Goal: Task Accomplishment & Management: Use online tool/utility

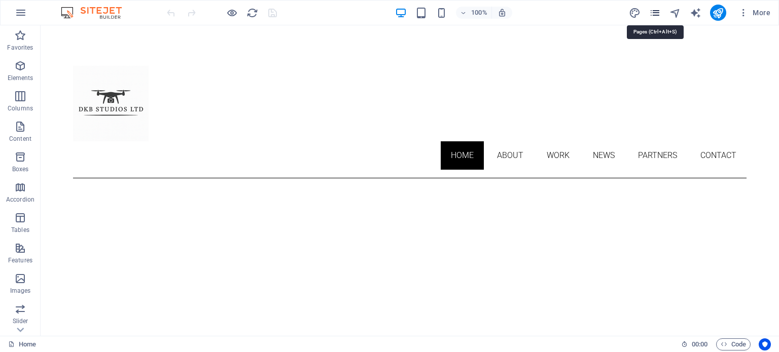
click at [654, 15] on icon "pages" at bounding box center [655, 13] width 12 height 12
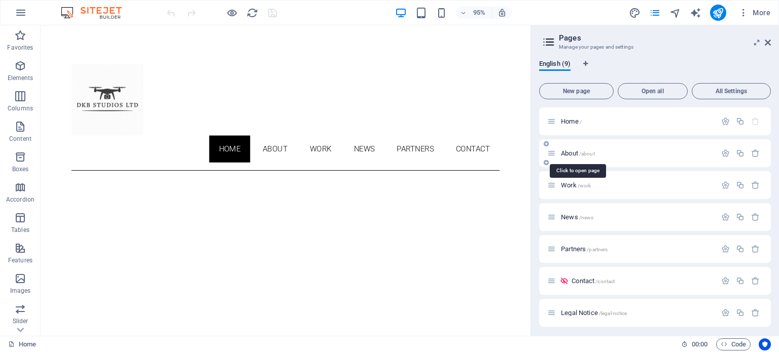
click at [570, 155] on span "About /about" at bounding box center [578, 154] width 34 height 8
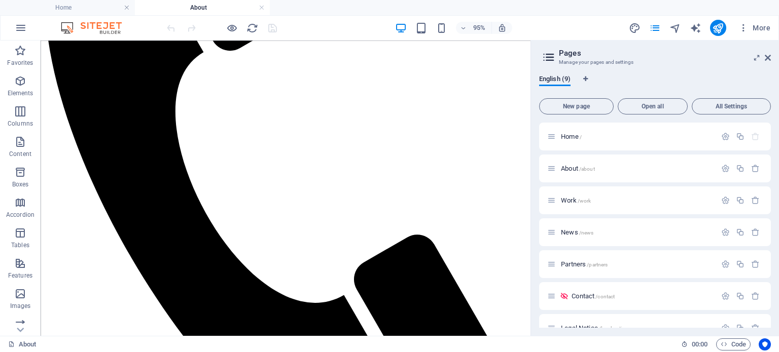
scroll to position [367, 0]
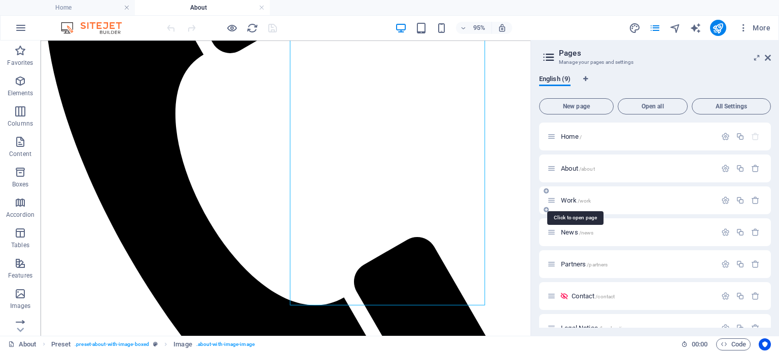
click at [564, 202] on span "Work /work" at bounding box center [576, 201] width 30 height 8
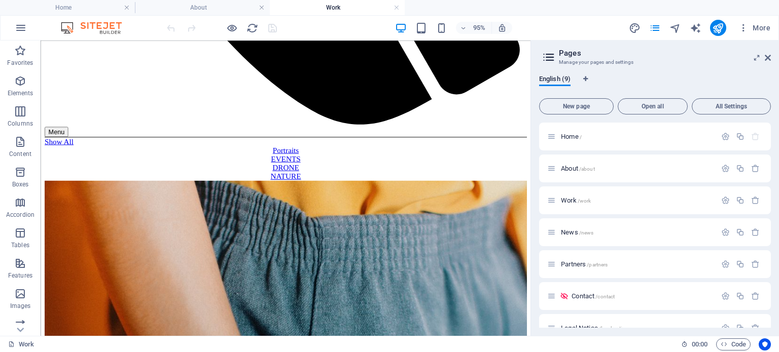
scroll to position [740, 0]
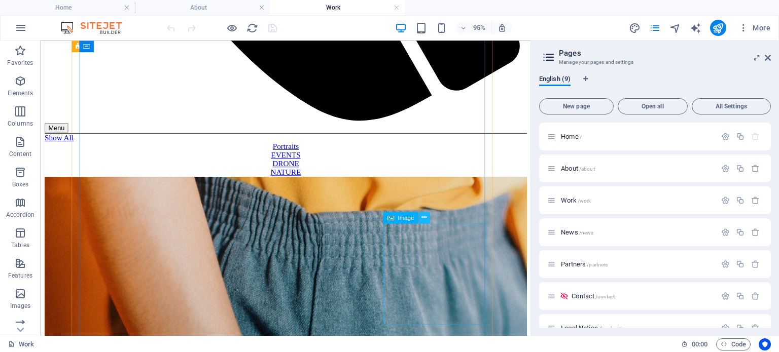
click at [424, 218] on icon at bounding box center [423, 217] width 5 height 10
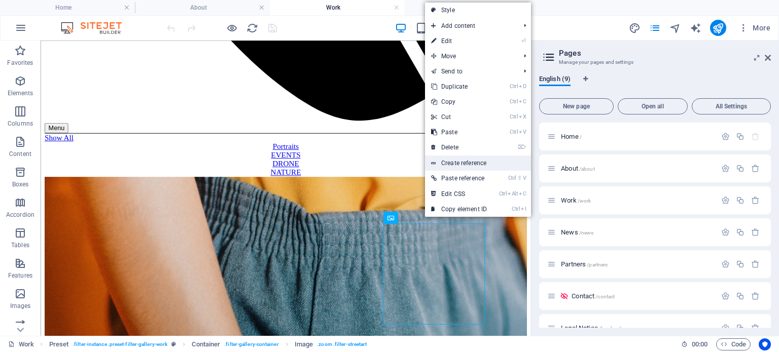
click at [441, 160] on link "Create reference" at bounding box center [478, 163] width 106 height 15
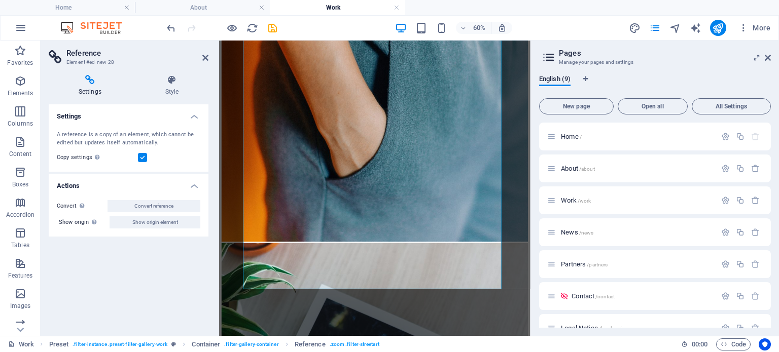
scroll to position [1059, 0]
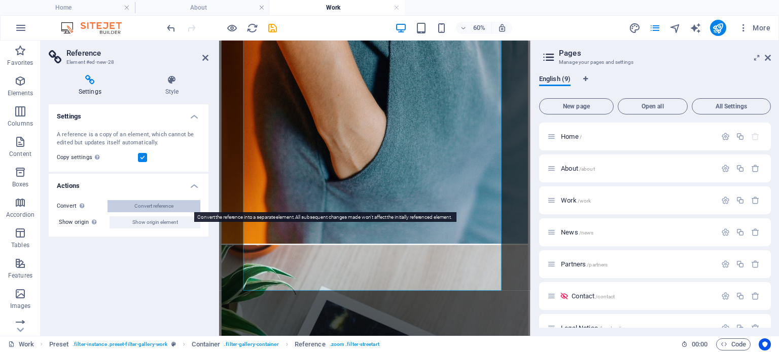
click at [161, 206] on span "Convert reference" at bounding box center [153, 206] width 39 height 12
select select "%"
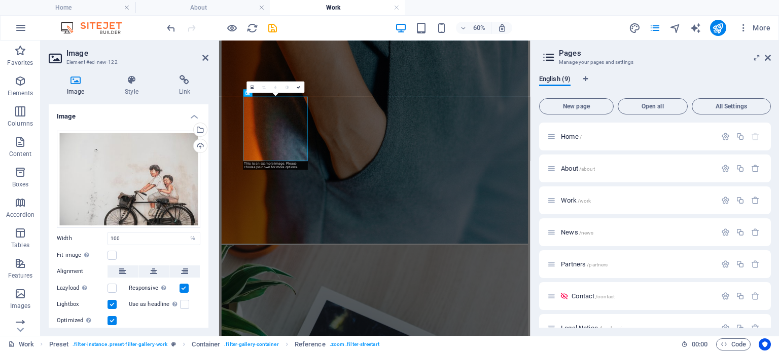
scroll to position [953, 0]
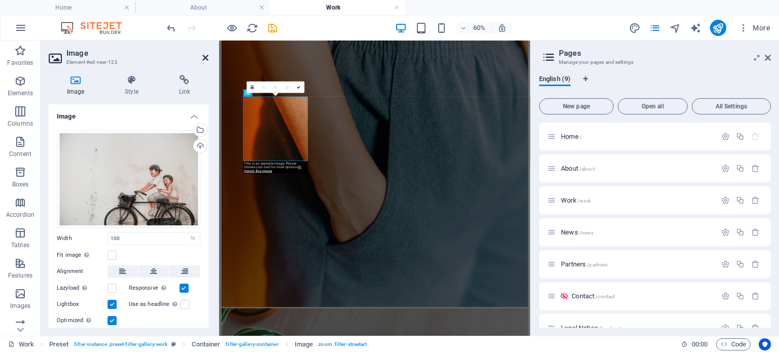
click at [204, 58] on icon at bounding box center [205, 58] width 6 height 8
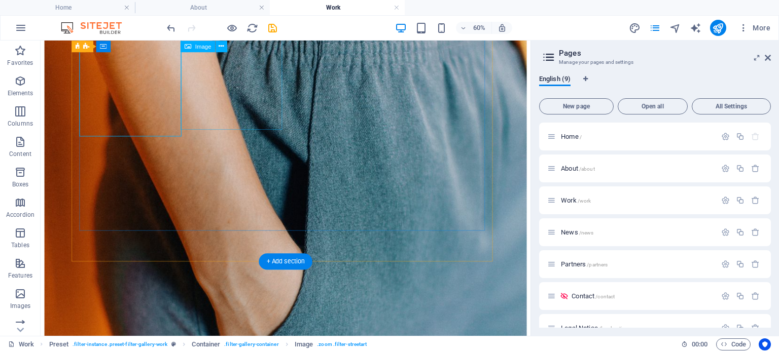
scroll to position [1053, 0]
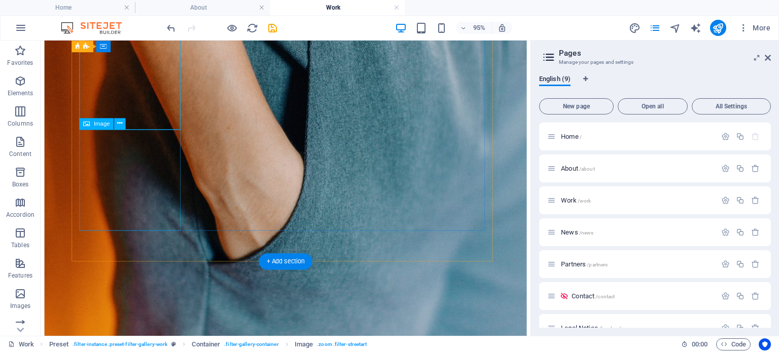
click at [118, 122] on icon at bounding box center [119, 124] width 5 height 10
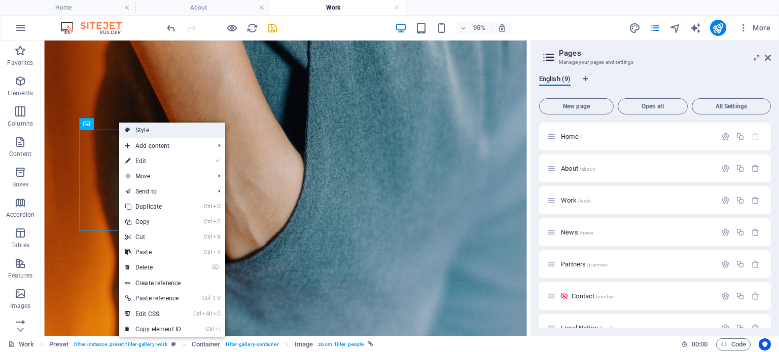
click at [145, 133] on link "Style" at bounding box center [172, 130] width 106 height 15
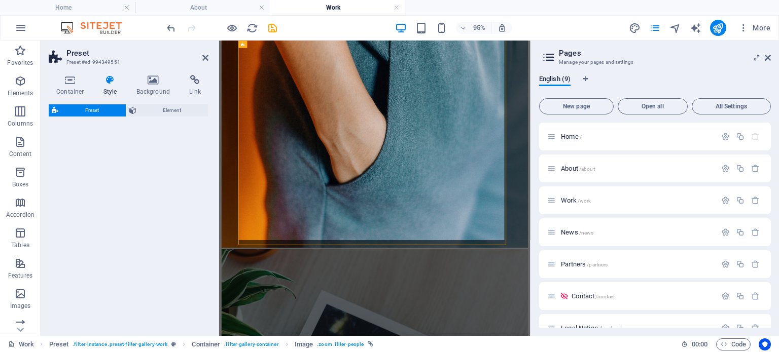
scroll to position [953, 0]
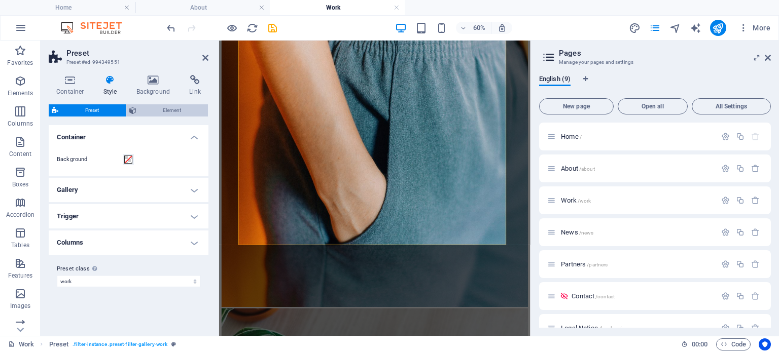
click at [167, 111] on span "Element" at bounding box center [172, 110] width 66 height 12
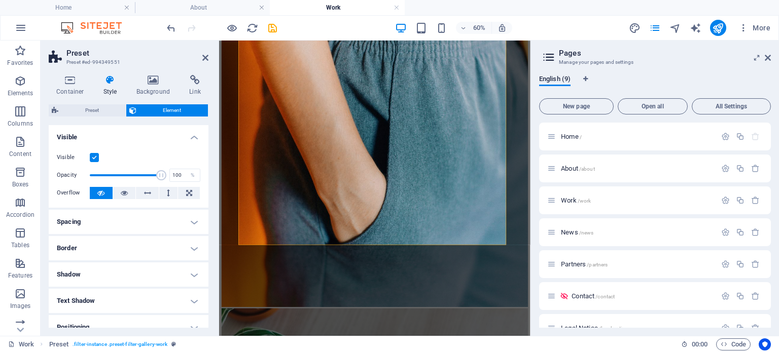
click at [205, 62] on header "Preset Preset #ed-994349551" at bounding box center [129, 54] width 160 height 26
click at [205, 56] on icon at bounding box center [205, 58] width 6 height 8
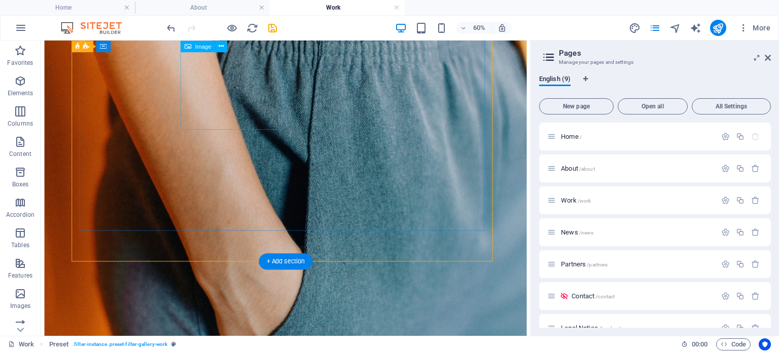
scroll to position [1053, 0]
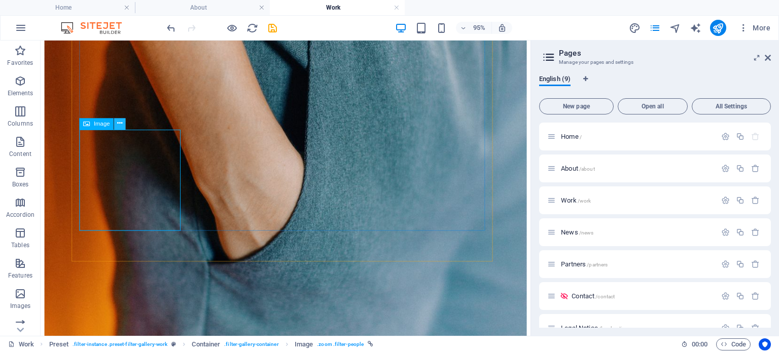
click at [118, 125] on icon at bounding box center [119, 124] width 5 height 10
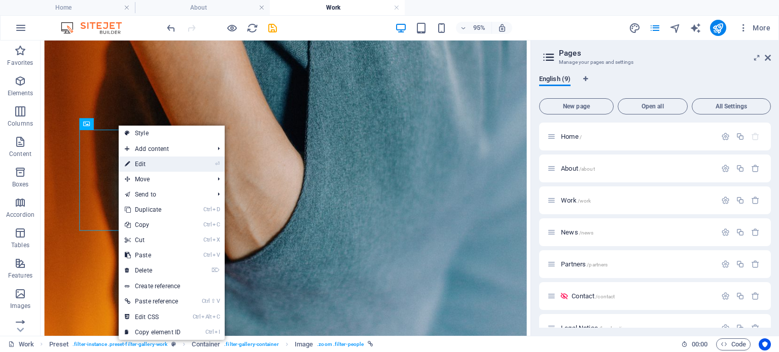
click at [130, 166] on link "⏎ Edit" at bounding box center [153, 164] width 68 height 15
select select "%"
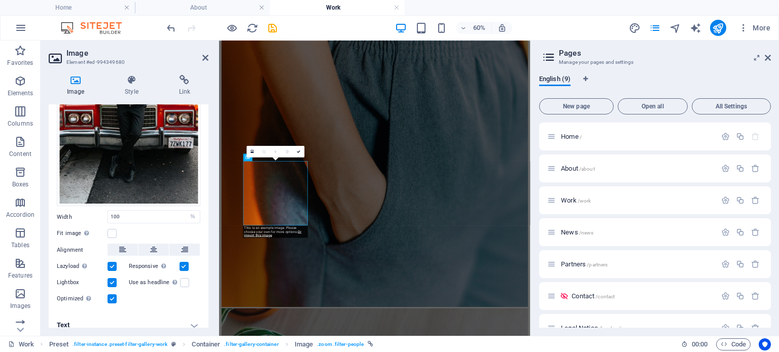
scroll to position [144, 0]
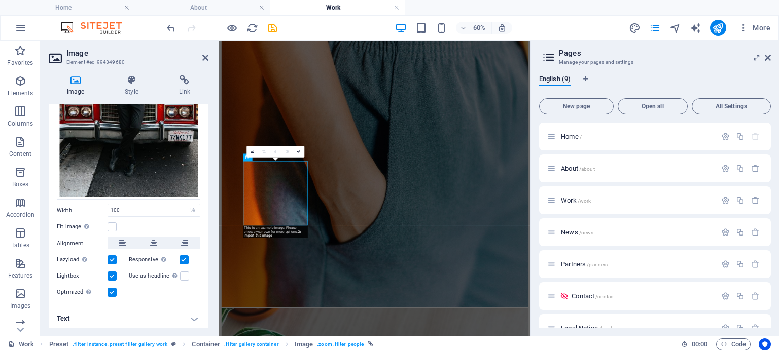
click at [193, 314] on h4 "Text" at bounding box center [129, 319] width 160 height 24
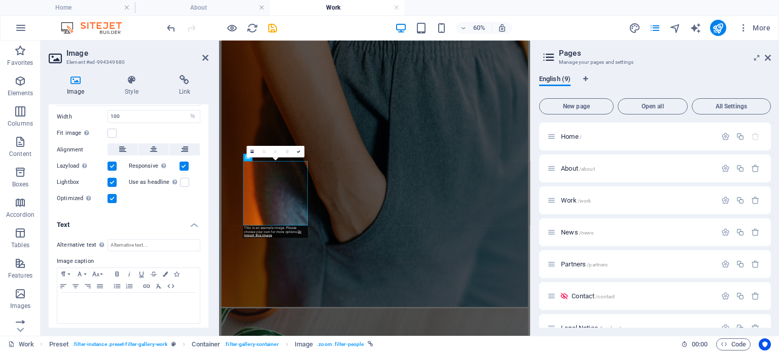
scroll to position [238, 0]
click at [97, 308] on div at bounding box center [128, 307] width 142 height 30
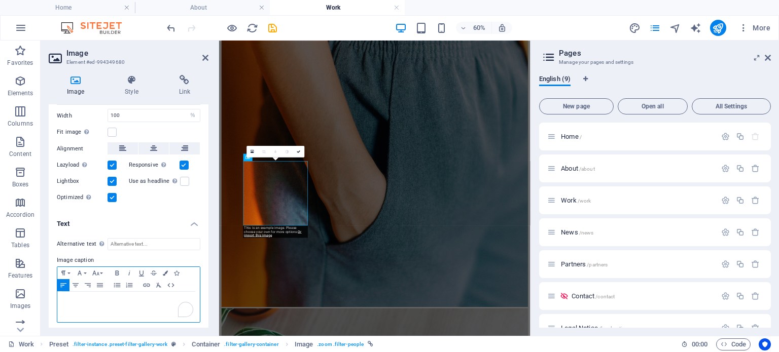
click at [97, 308] on div "To enrich screen reader interactions, please activate Accessibility in Grammarl…" at bounding box center [128, 307] width 142 height 30
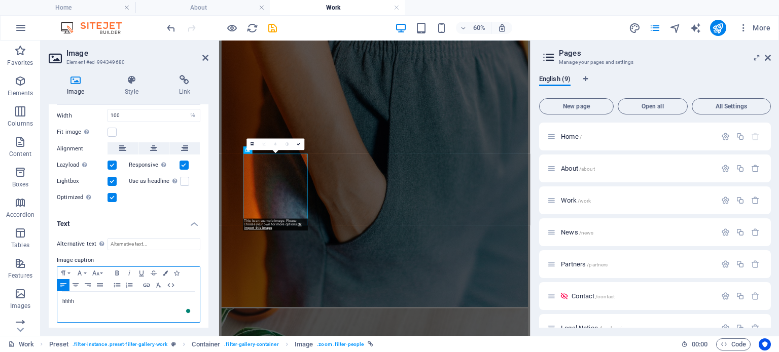
scroll to position [966, 0]
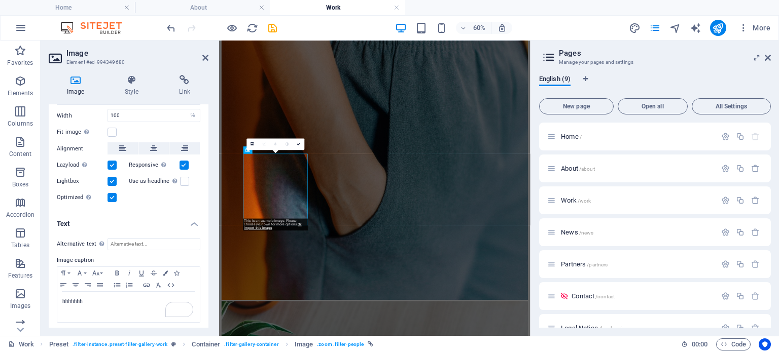
click at [211, 255] on div "Image Style Link Image Drag files here, click to choose files or select files f…" at bounding box center [129, 201] width 176 height 269
click at [136, 241] on input "Alternative text The alternative text is used by devices that cannot display im…" at bounding box center [154, 244] width 93 height 12
click at [83, 310] on div "hhhhhhh" at bounding box center [128, 307] width 142 height 30
drag, startPoint x: 208, startPoint y: 277, endPoint x: 207, endPoint y: 219, distance: 58.3
click at [207, 219] on div "Image Style Link Image Drag files here, click to choose files or select files f…" at bounding box center [129, 201] width 176 height 269
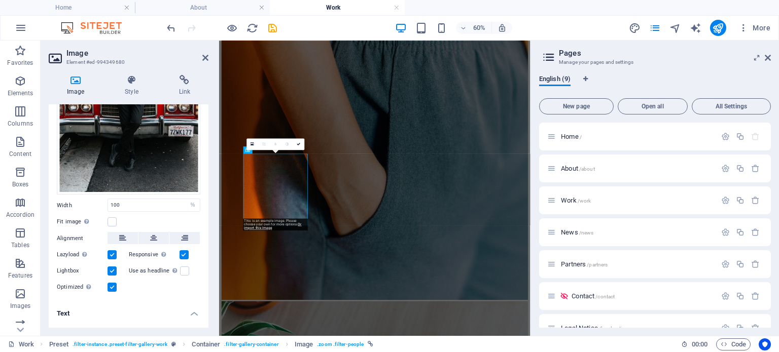
scroll to position [238, 0]
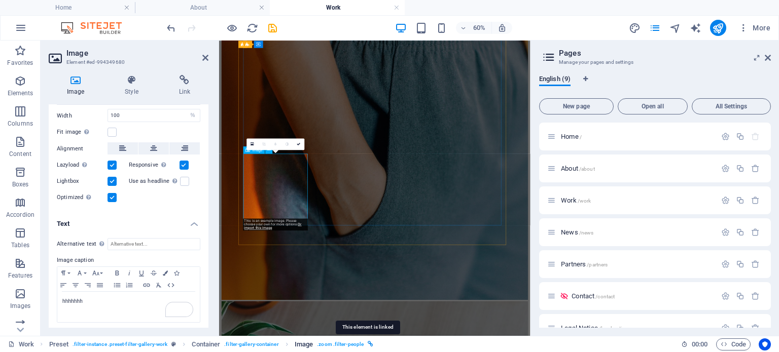
click at [368, 343] on icon "breadcrumb" at bounding box center [371, 345] width 6 height 6
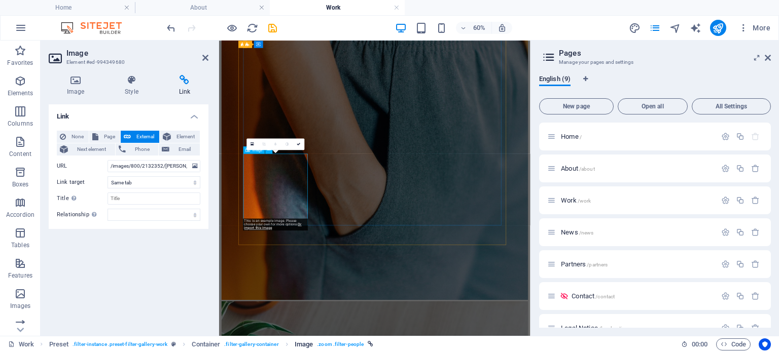
click at [354, 346] on span ". zoom .filter-people" at bounding box center [340, 345] width 47 height 12
click at [339, 342] on span ". zoom .filter-people" at bounding box center [340, 345] width 47 height 12
click at [143, 137] on span "External" at bounding box center [145, 137] width 22 height 12
click at [189, 168] on input "/images/800/2132352/[PERSON_NAME][MEDICAL_DATA]-594384-unsplash.jpg" at bounding box center [154, 166] width 93 height 12
click at [194, 165] on icon at bounding box center [195, 166] width 6 height 11
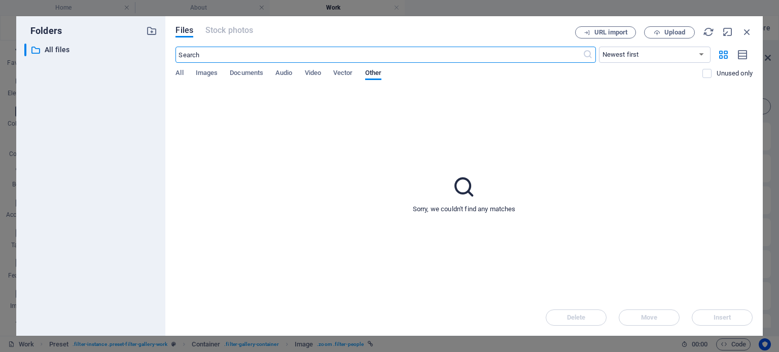
scroll to position [0, 0]
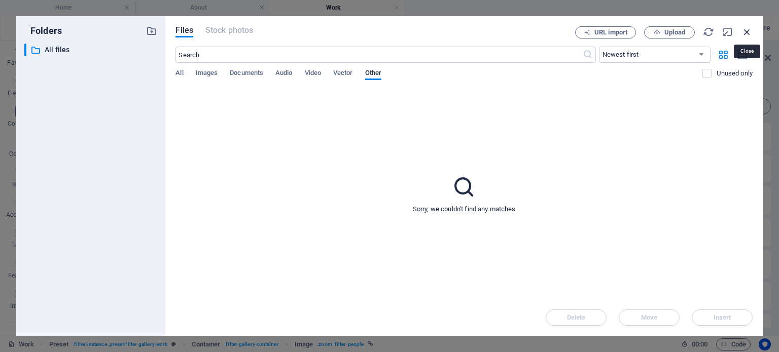
click at [744, 27] on icon "button" at bounding box center [746, 31] width 11 height 11
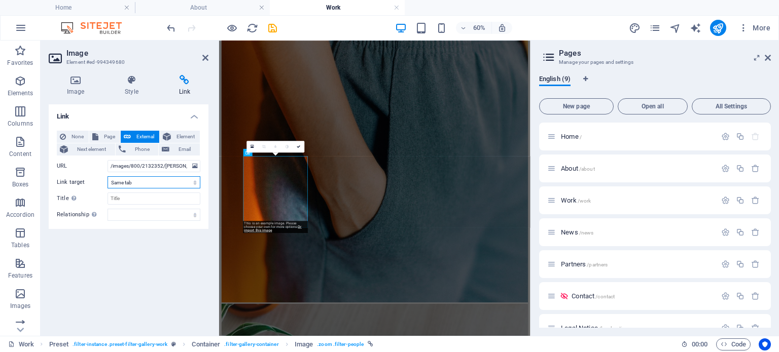
click at [142, 184] on select "New tab Same tab Overlay" at bounding box center [154, 182] width 93 height 12
click at [185, 78] on icon at bounding box center [185, 80] width 48 height 10
click at [79, 140] on span "None" at bounding box center [77, 137] width 17 height 12
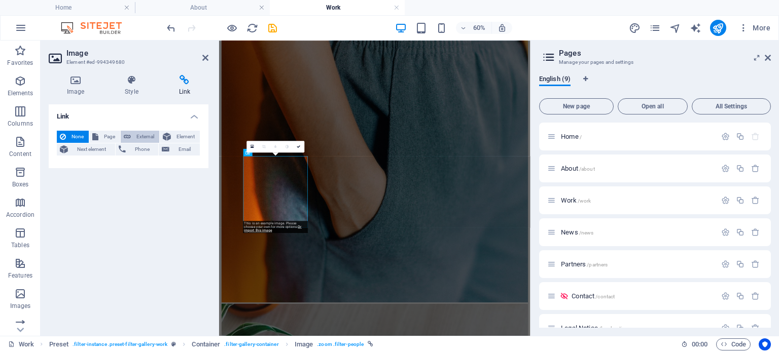
click at [136, 138] on span "External" at bounding box center [145, 137] width 22 height 12
select select "blank"
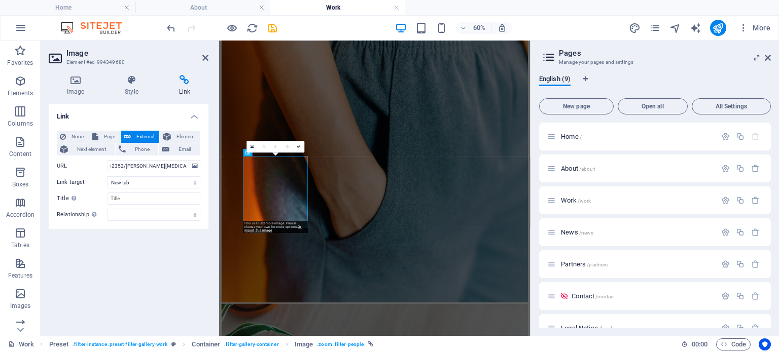
scroll to position [0, 0]
click at [183, 93] on h4 "Link" at bounding box center [185, 85] width 48 height 21
click at [204, 60] on icon at bounding box center [205, 58] width 6 height 8
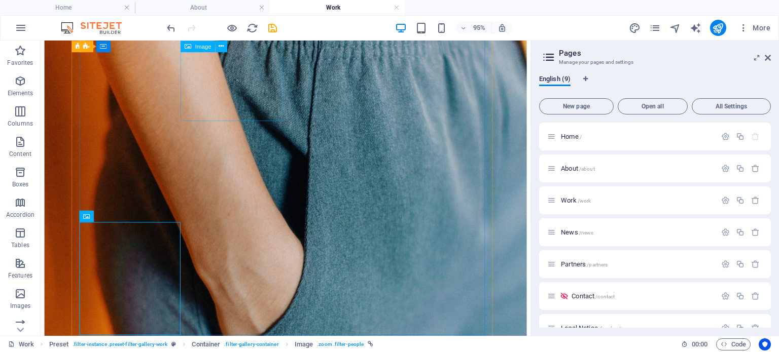
scroll to position [955, 0]
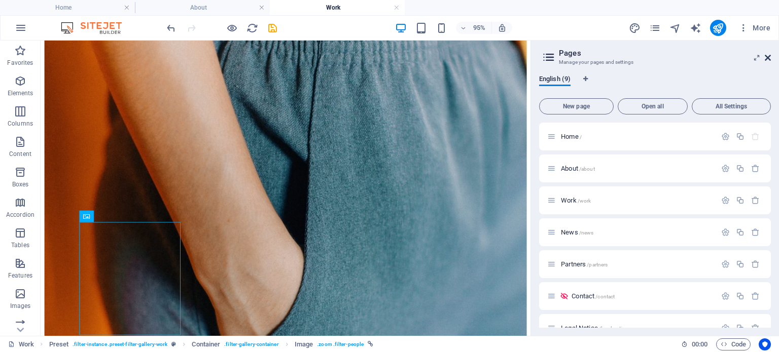
click at [770, 57] on icon at bounding box center [768, 58] width 6 height 8
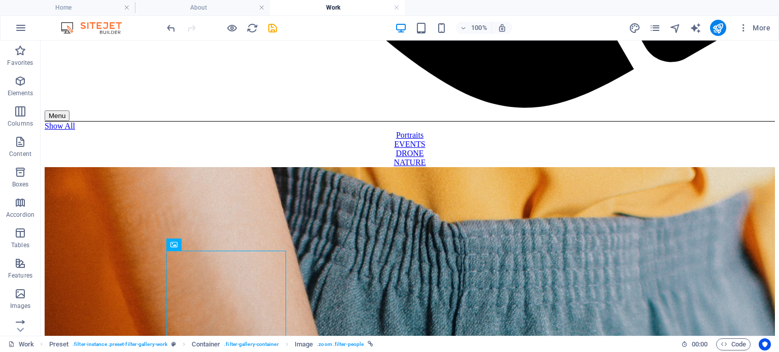
scroll to position [1284, 0]
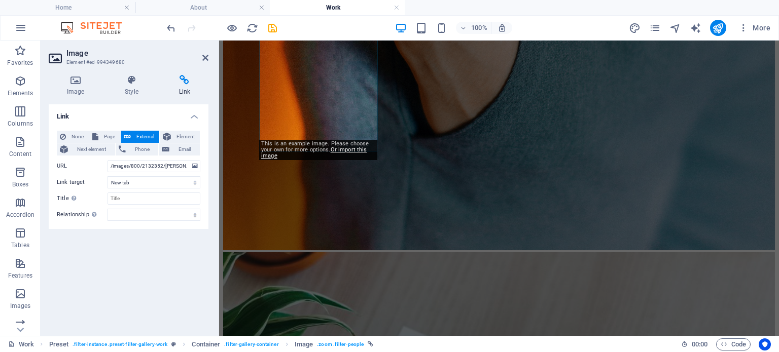
scroll to position [1265, 0]
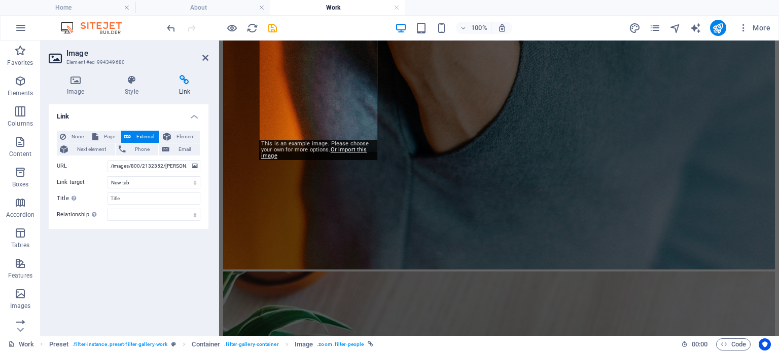
click at [293, 146] on div "This is an example image. Please choose your own for more options. Or import th…" at bounding box center [318, 150] width 118 height 20
click at [100, 133] on button "Page" at bounding box center [104, 137] width 31 height 12
select select
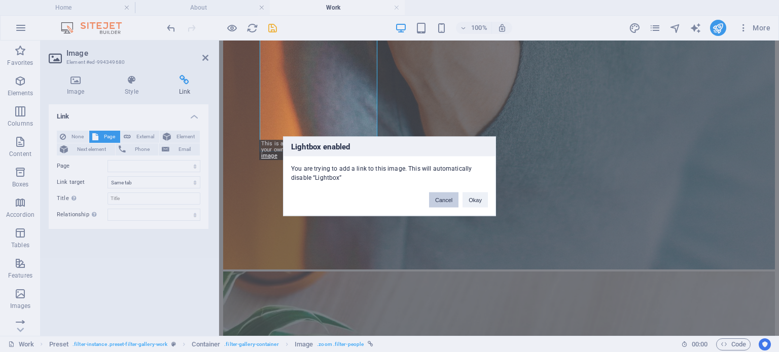
click at [447, 199] on button "Cancel" at bounding box center [443, 199] width 29 height 15
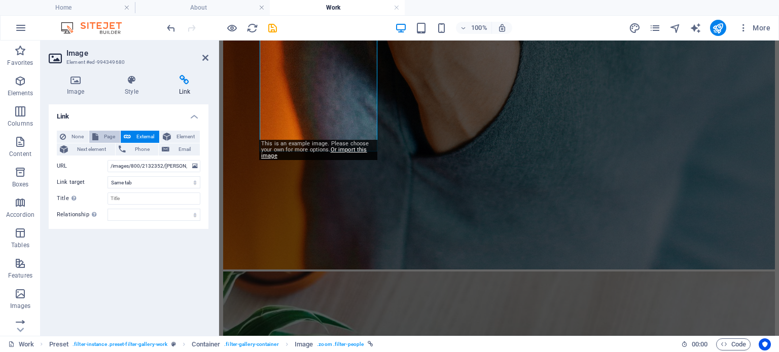
click at [105, 137] on span "Page" at bounding box center [109, 137] width 16 height 12
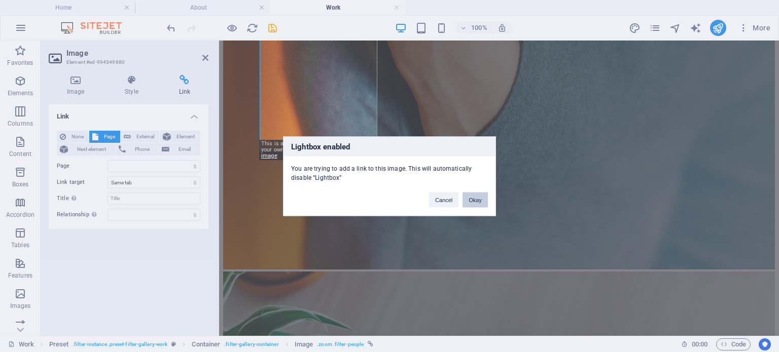
click at [469, 200] on button "Okay" at bounding box center [474, 199] width 25 height 15
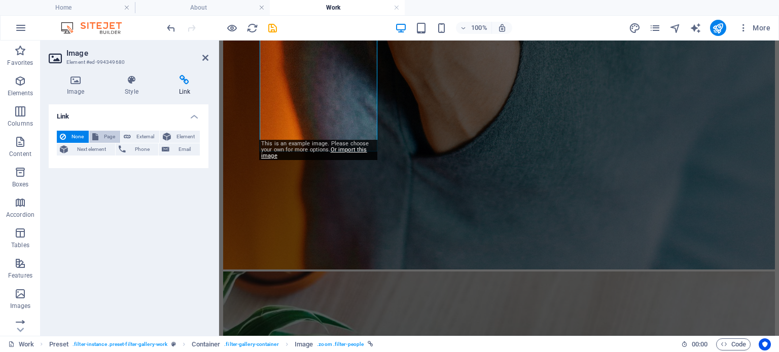
click at [100, 132] on button "Page" at bounding box center [104, 137] width 31 height 12
select select
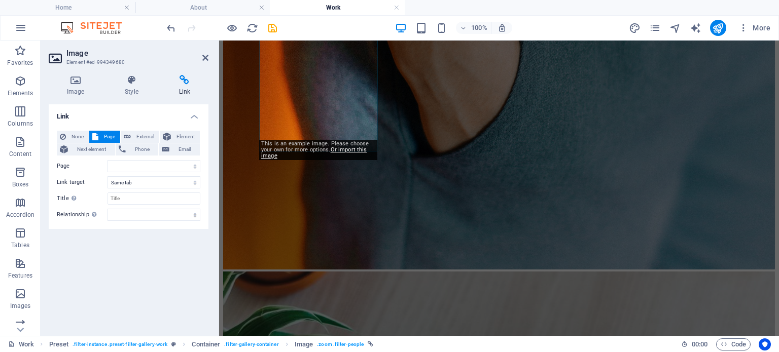
click at [103, 135] on span "Page" at bounding box center [109, 137] width 16 height 12
click at [138, 167] on select "Home About Work News Partners Contact Legal Notice Privacy" at bounding box center [154, 166] width 93 height 12
click at [132, 181] on select "New tab Same tab Overlay" at bounding box center [154, 182] width 93 height 12
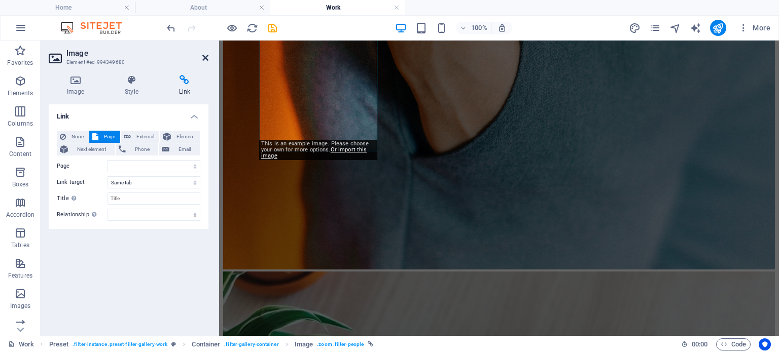
click at [206, 58] on icon at bounding box center [205, 58] width 6 height 8
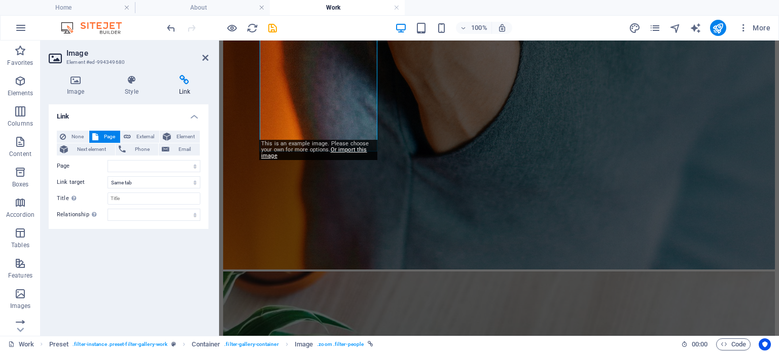
click at [195, 148] on span "Email" at bounding box center [184, 150] width 24 height 12
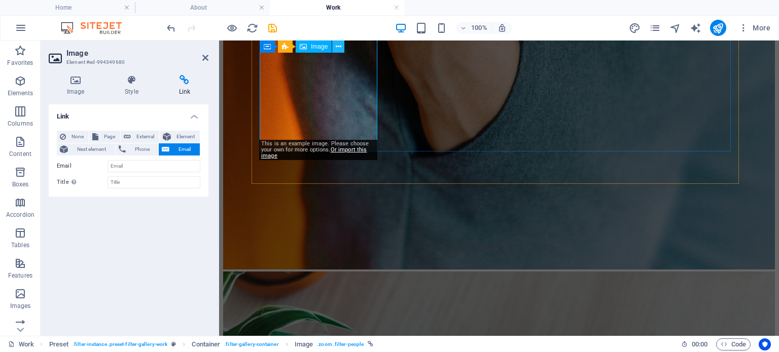
click at [336, 47] on icon at bounding box center [339, 47] width 6 height 11
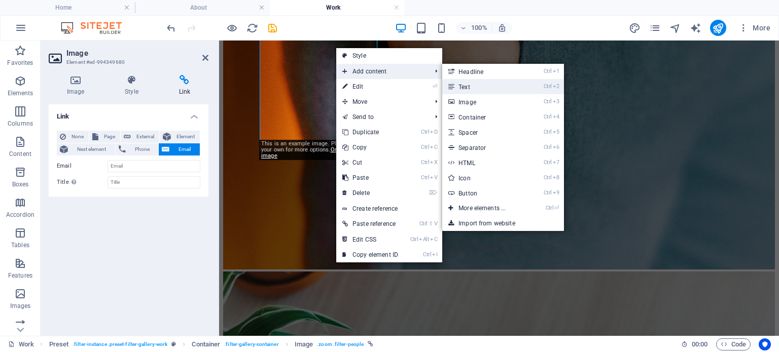
click at [459, 83] on link "Ctrl 2 Text" at bounding box center [484, 86] width 84 height 15
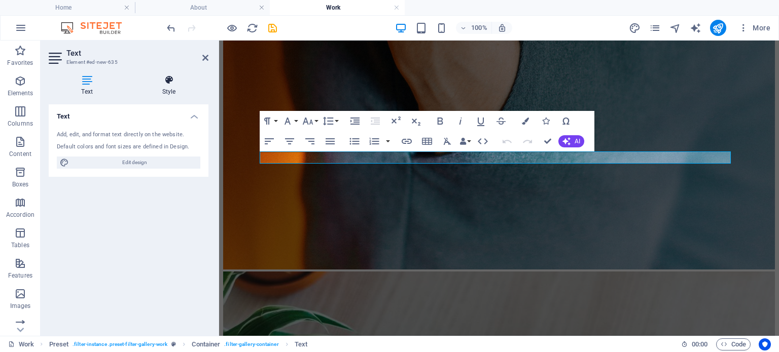
click at [165, 78] on icon at bounding box center [168, 80] width 79 height 10
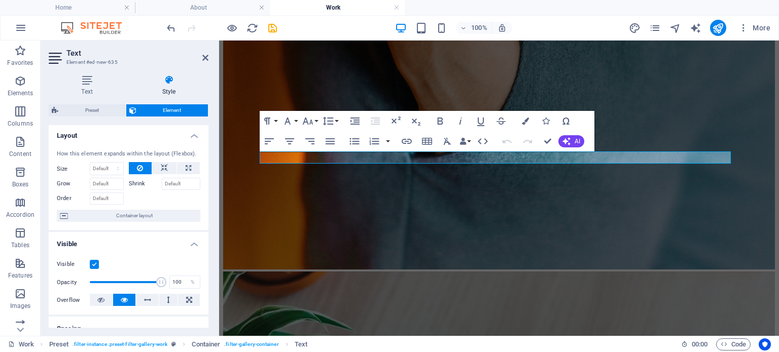
scroll to position [0, 0]
click at [204, 60] on icon at bounding box center [205, 58] width 6 height 8
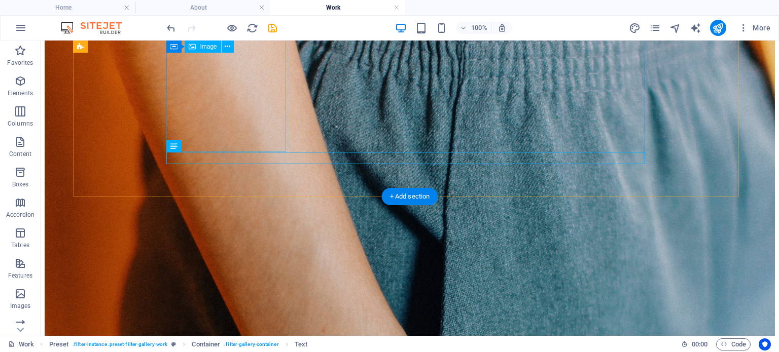
scroll to position [1283, 0]
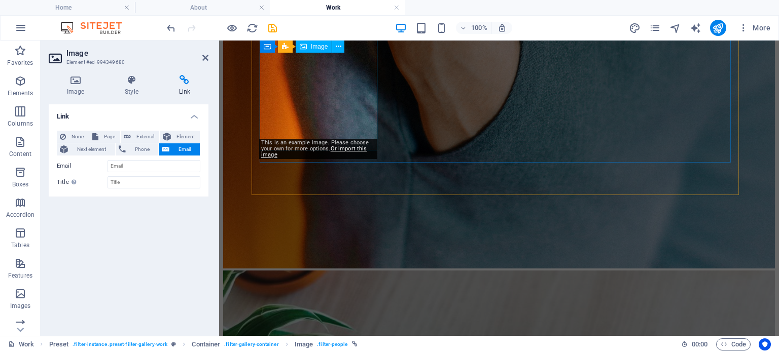
click at [197, 113] on h4 "Link" at bounding box center [129, 113] width 160 height 18
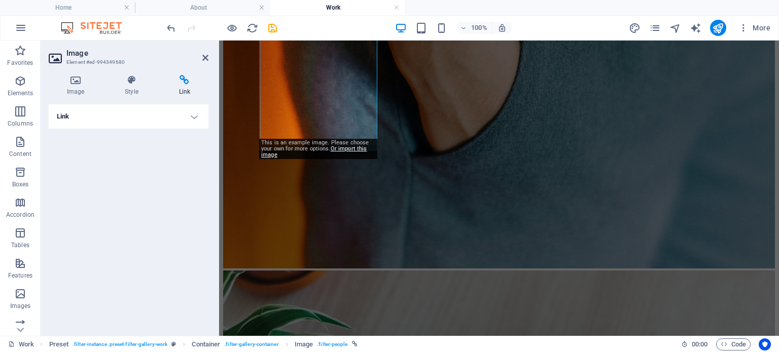
click at [197, 113] on h4 "Link" at bounding box center [129, 116] width 160 height 24
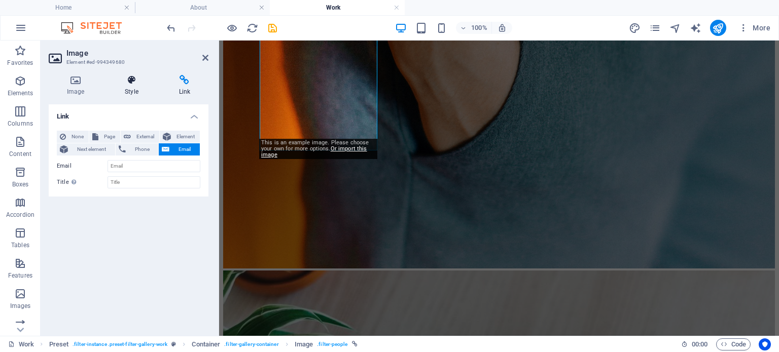
click at [134, 81] on icon at bounding box center [131, 80] width 50 height 10
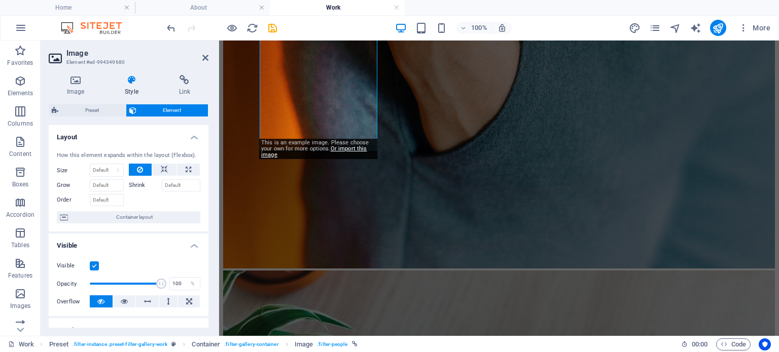
click at [205, 226] on div "How this element expands within the layout (Flexbox). Size Default auto px % 1/…" at bounding box center [129, 188] width 160 height 89
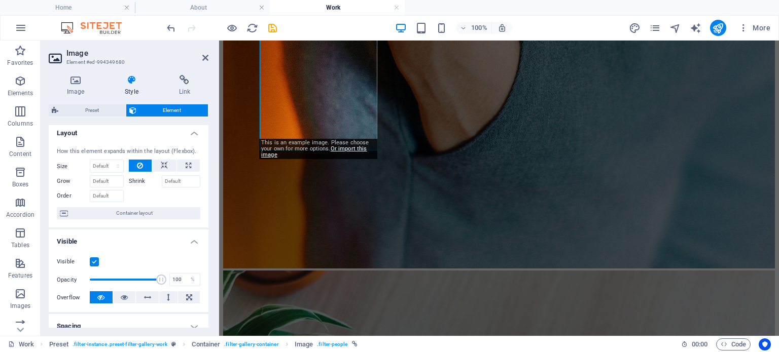
scroll to position [0, 0]
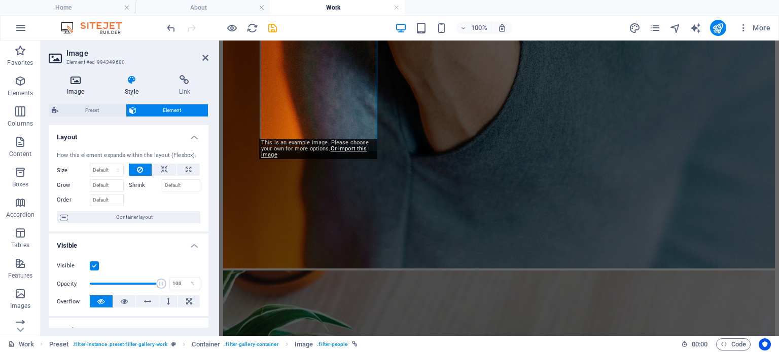
click at [73, 87] on h4 "Image" at bounding box center [78, 85] width 58 height 21
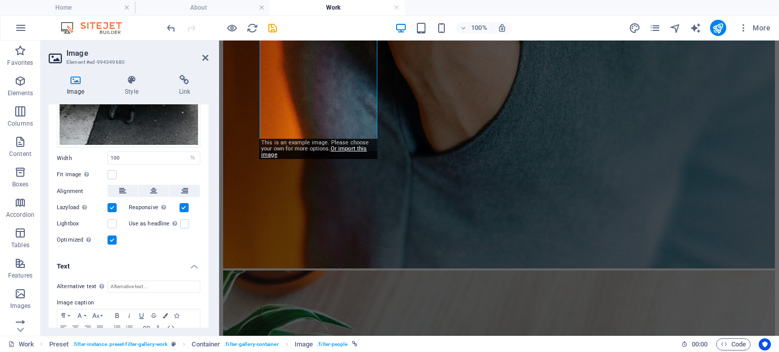
scroll to position [238, 0]
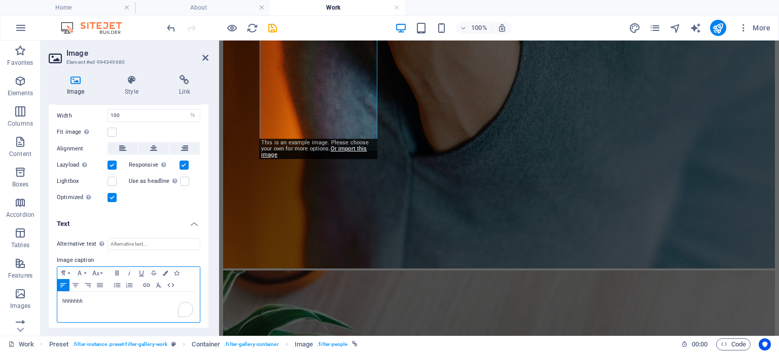
click at [98, 299] on p "hhhhhhh" at bounding box center [128, 301] width 132 height 9
click at [17, 121] on p "Columns" at bounding box center [20, 124] width 25 height 8
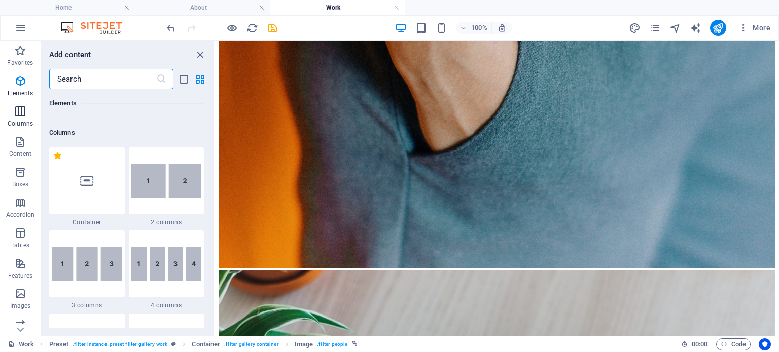
scroll to position [502, 0]
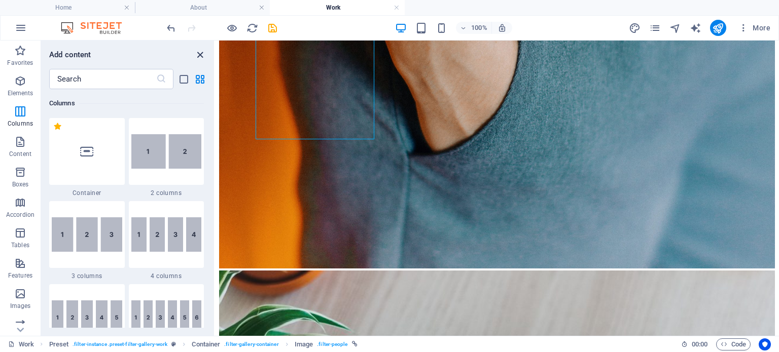
click at [198, 56] on icon "close panel" at bounding box center [200, 55] width 12 height 12
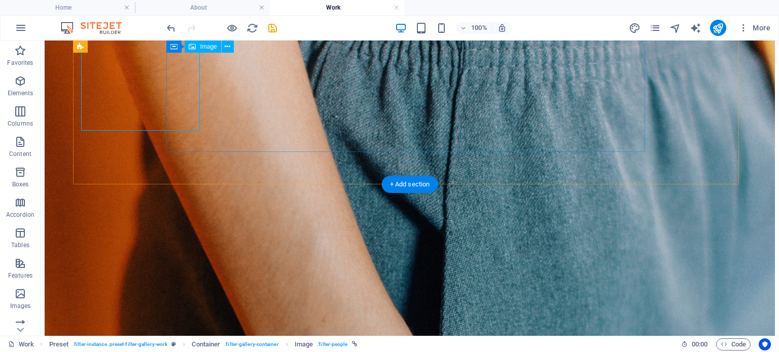
scroll to position [1283, 0]
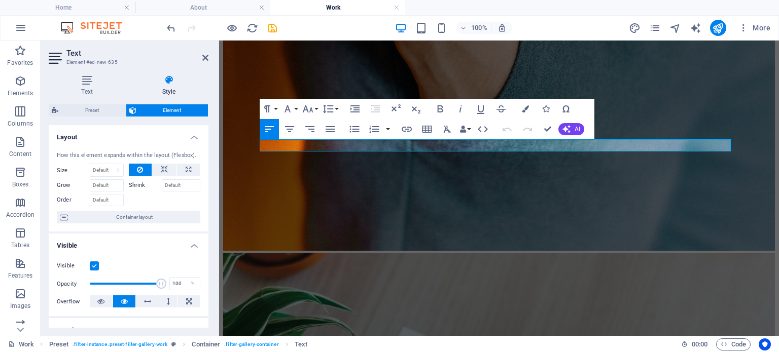
scroll to position [1265, 0]
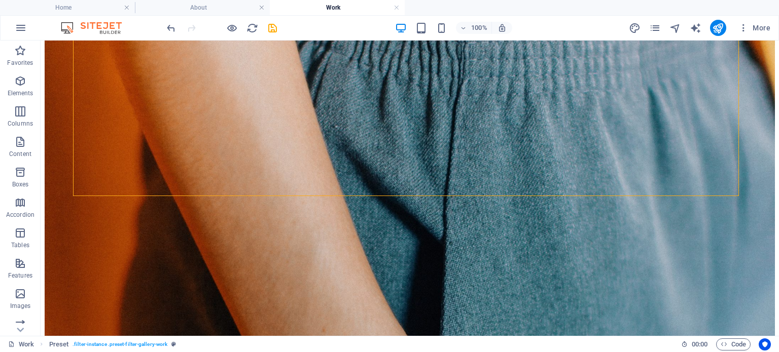
scroll to position [1272, 0]
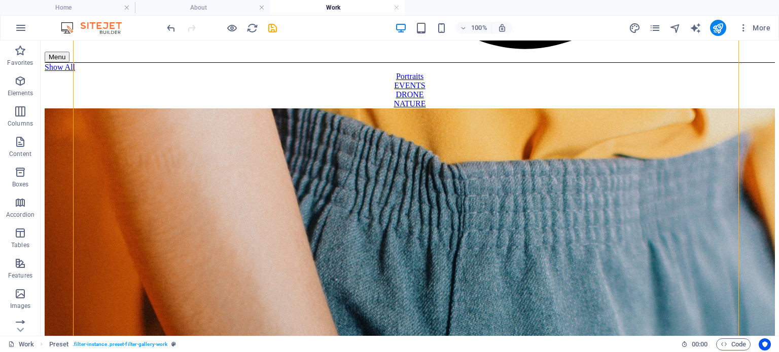
scroll to position [1119, 0]
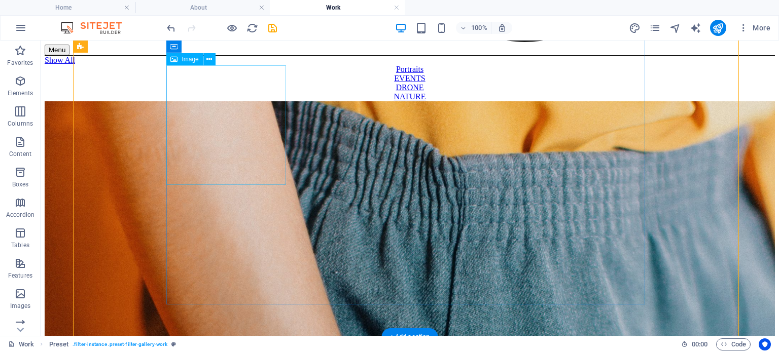
click at [211, 58] on icon at bounding box center [209, 59] width 6 height 11
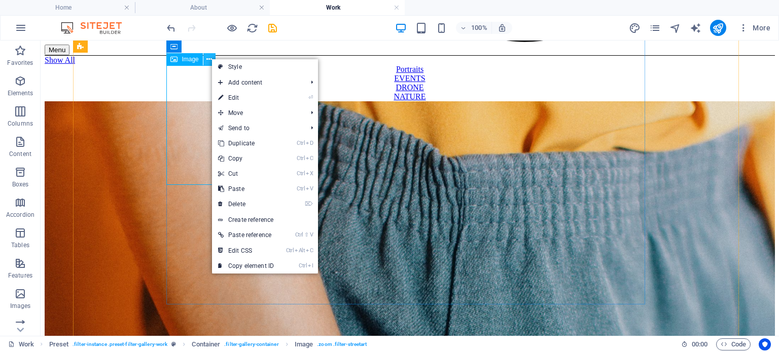
click at [211, 58] on icon at bounding box center [209, 59] width 6 height 11
click at [256, 217] on link "Create reference" at bounding box center [265, 219] width 106 height 15
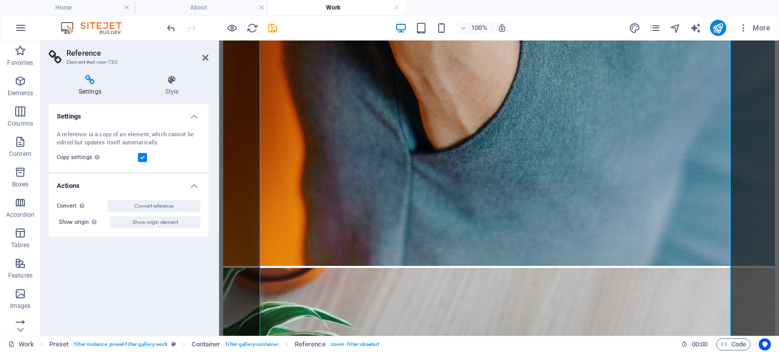
scroll to position [1256, 0]
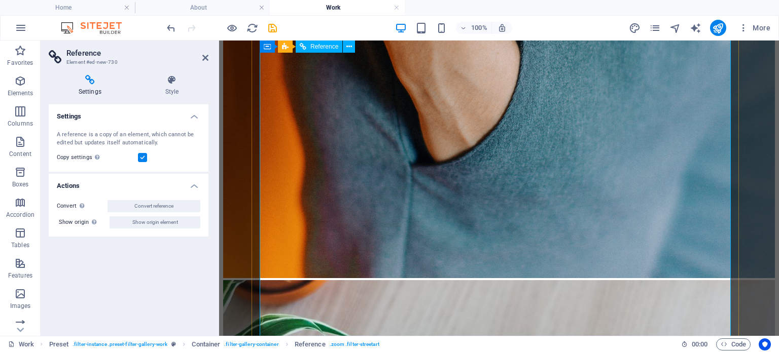
click at [318, 50] on div "Reference" at bounding box center [319, 47] width 47 height 12
click at [274, 47] on span "Preset" at bounding box center [275, 47] width 18 height 6
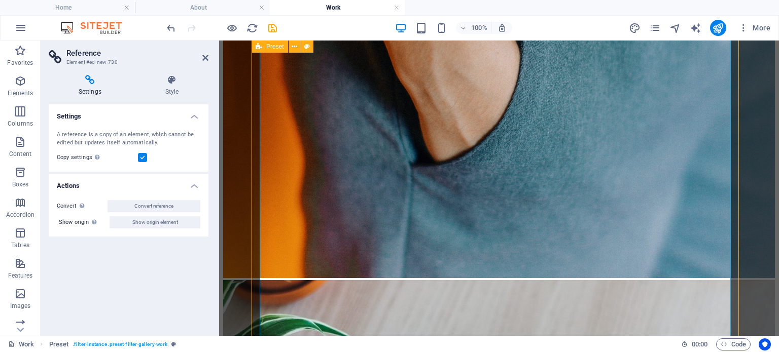
scroll to position [1274, 0]
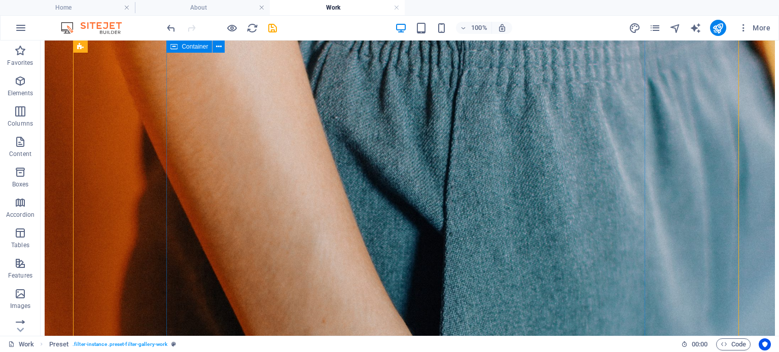
click at [175, 49] on icon at bounding box center [173, 47] width 7 height 12
click at [200, 47] on span "Container" at bounding box center [195, 47] width 26 height 6
click at [217, 48] on icon at bounding box center [219, 47] width 6 height 11
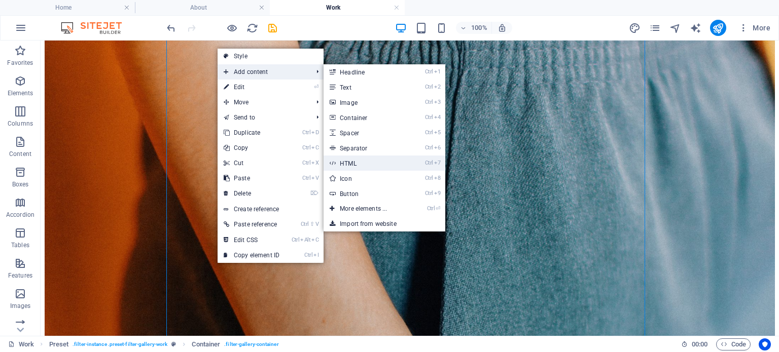
click at [416, 170] on li "Ctrl 7 HTML" at bounding box center [385, 163] width 122 height 15
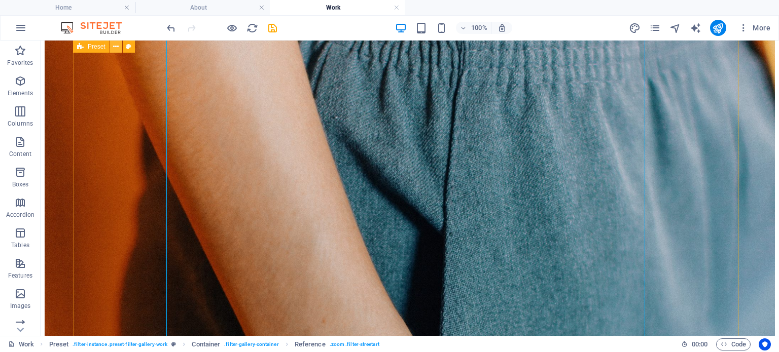
click at [118, 48] on icon at bounding box center [116, 47] width 6 height 11
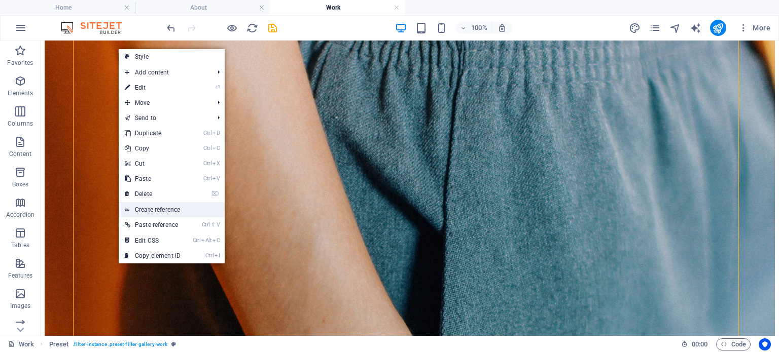
click at [156, 204] on link "Create reference" at bounding box center [172, 209] width 106 height 15
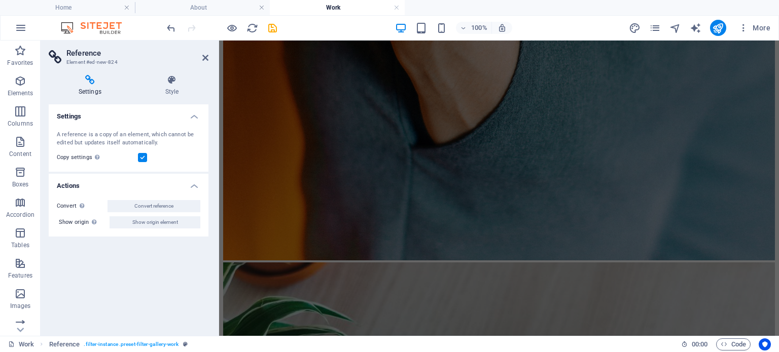
scroll to position [2591, 0]
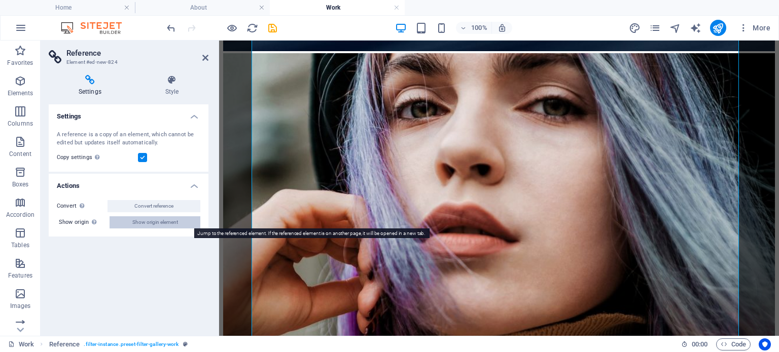
click at [145, 223] on span "Show origin element" at bounding box center [155, 223] width 46 height 12
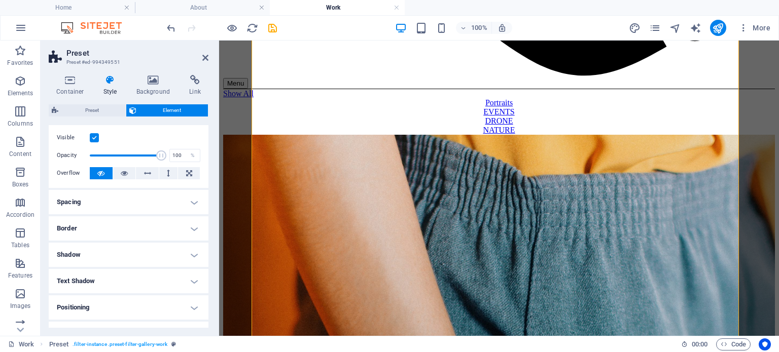
scroll to position [0, 0]
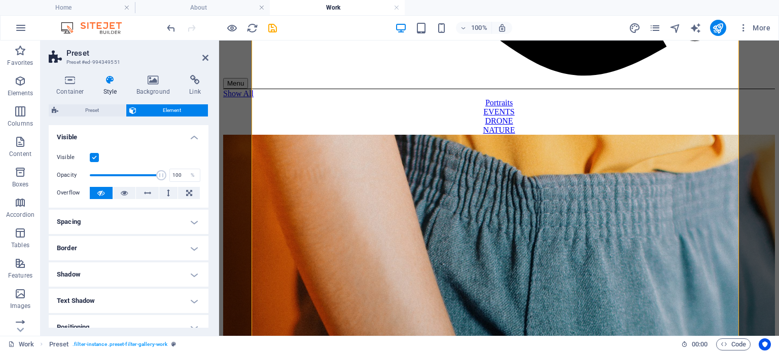
drag, startPoint x: 207, startPoint y: 183, endPoint x: 0, endPoint y: 120, distance: 216.1
click at [71, 85] on h4 "Container" at bounding box center [72, 85] width 47 height 21
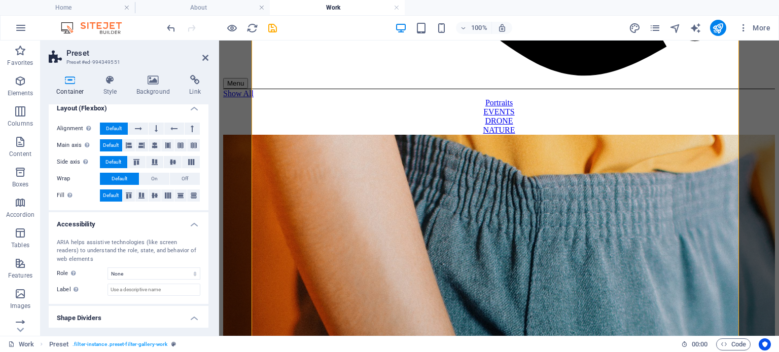
scroll to position [168, 0]
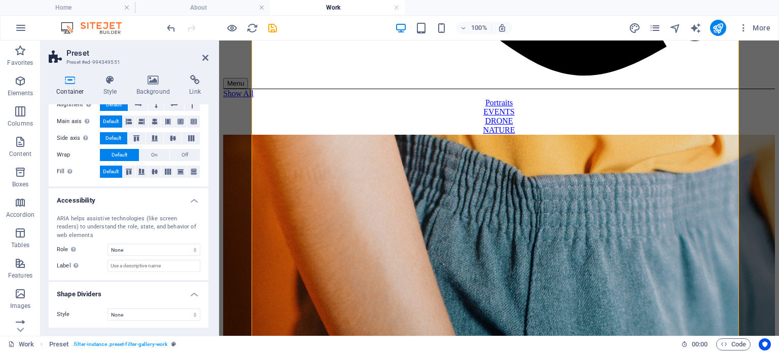
drag, startPoint x: 207, startPoint y: 157, endPoint x: 2, endPoint y: 257, distance: 228.6
click at [122, 267] on input "Label Use the ARIA label to provide a clear and descriptive name for elements t…" at bounding box center [154, 266] width 93 height 12
drag, startPoint x: 206, startPoint y: 247, endPoint x: 208, endPoint y: 220, distance: 27.5
click at [208, 220] on div "Container Style Background Link Size Height Default px rem % vh vw Min. height …" at bounding box center [129, 201] width 176 height 269
click at [208, 199] on div "Container Style Background Link Size Height Default px rem % vh vw Min. height …" at bounding box center [129, 201] width 176 height 269
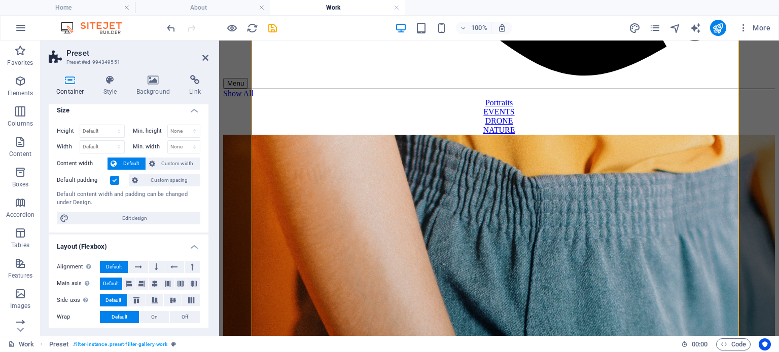
scroll to position [0, 0]
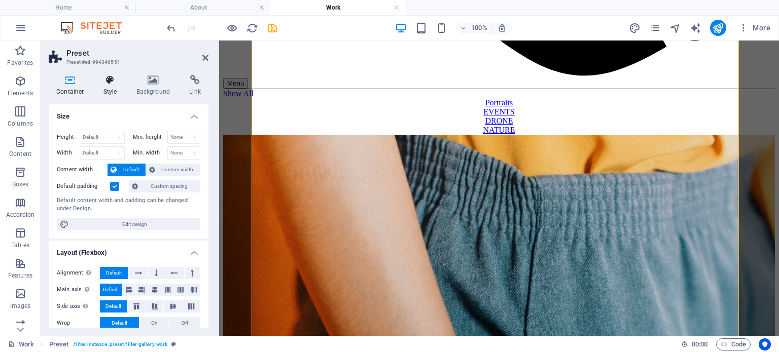
click at [105, 87] on h4 "Style" at bounding box center [112, 85] width 33 height 21
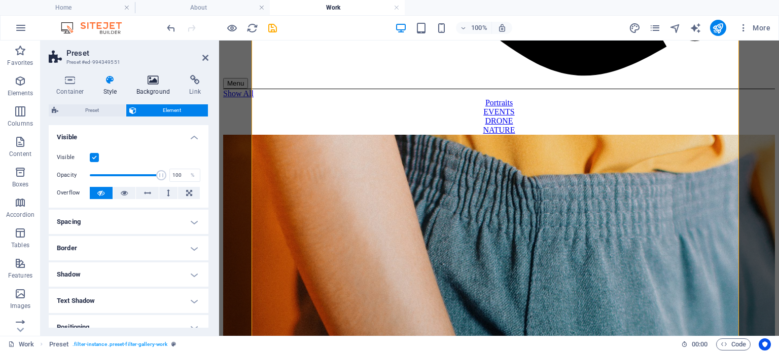
click at [154, 88] on h4 "Background" at bounding box center [155, 85] width 53 height 21
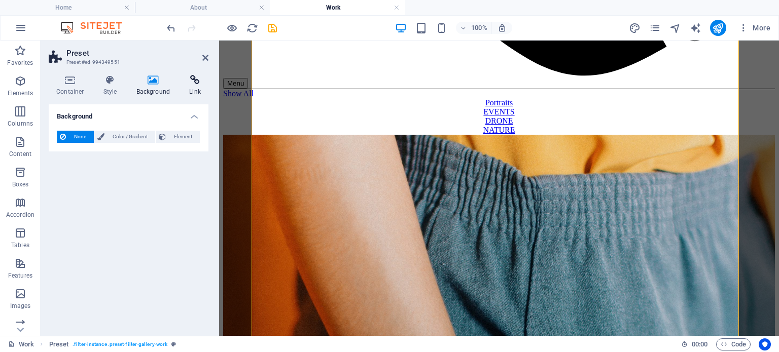
click at [191, 92] on h4 "Link" at bounding box center [195, 85] width 27 height 21
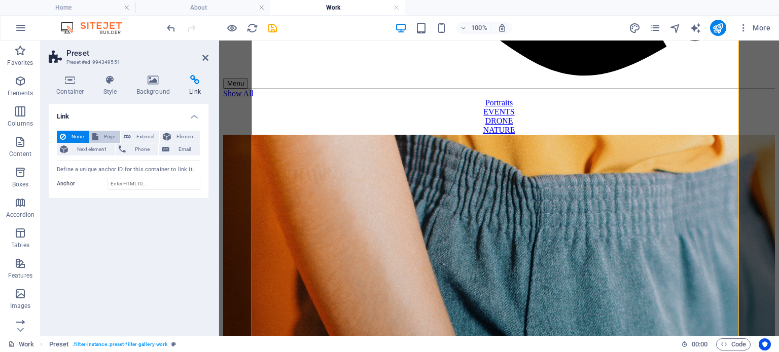
click at [103, 137] on span "Page" at bounding box center [109, 137] width 16 height 12
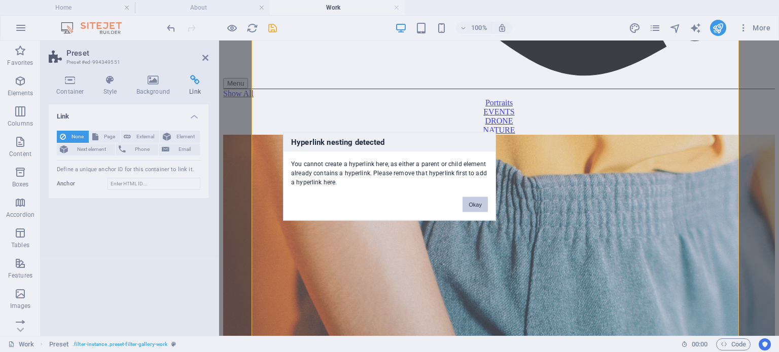
click at [479, 208] on button "Okay" at bounding box center [474, 204] width 25 height 15
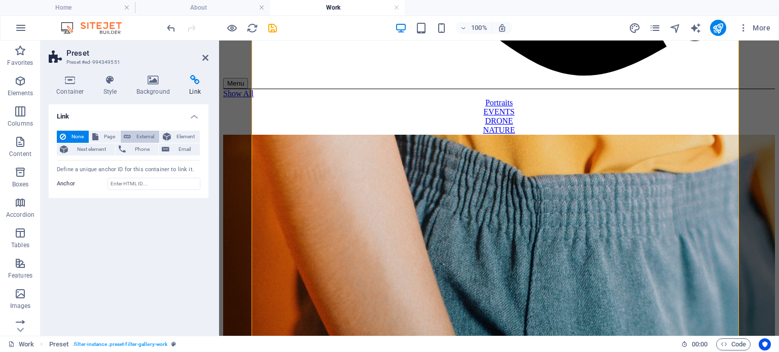
click at [136, 138] on span "External" at bounding box center [145, 137] width 22 height 12
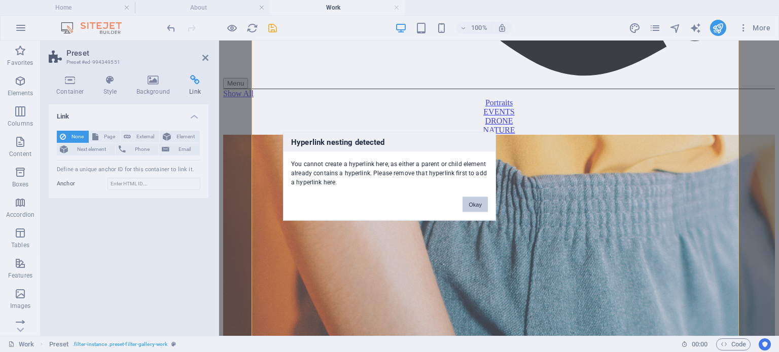
click at [475, 208] on button "Okay" at bounding box center [474, 204] width 25 height 15
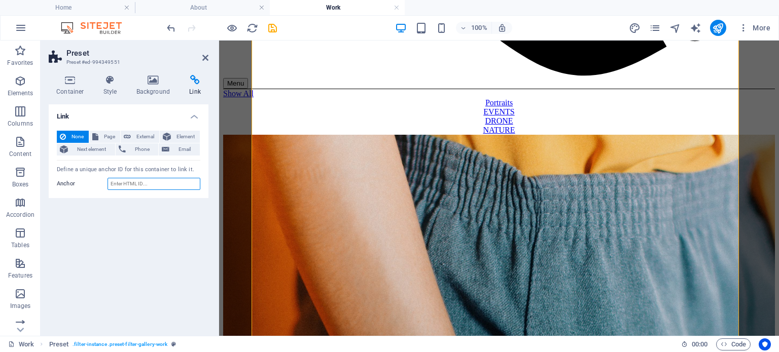
click at [135, 188] on input "Anchor" at bounding box center [154, 184] width 93 height 12
drag, startPoint x: 210, startPoint y: 52, endPoint x: 203, endPoint y: 60, distance: 11.2
click at [203, 60] on aside "Preset Preset #ed-994349551 Container Style Background Link Size Height Default…" at bounding box center [130, 189] width 179 height 296
click at [203, 60] on icon at bounding box center [205, 58] width 6 height 8
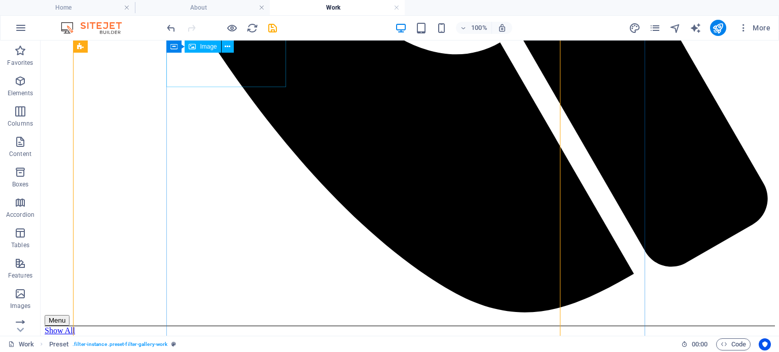
scroll to position [858, 0]
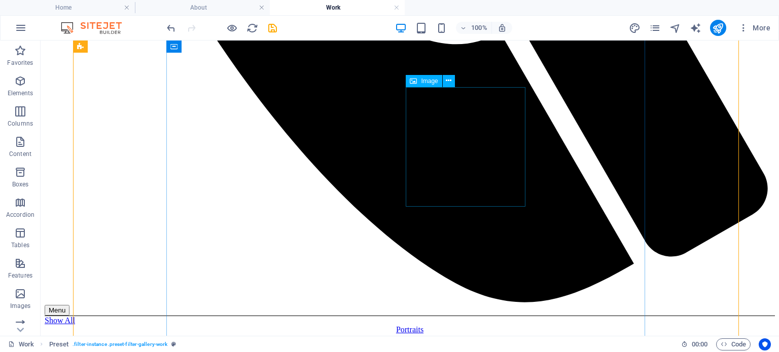
click at [446, 82] on icon at bounding box center [449, 81] width 6 height 11
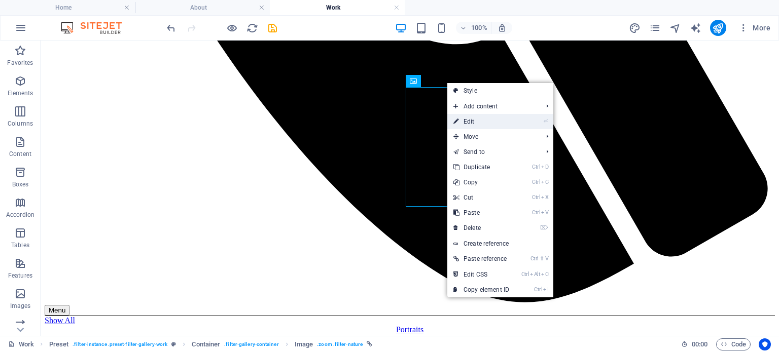
click at [467, 121] on link "⏎ Edit" at bounding box center [481, 121] width 68 height 15
select select "%"
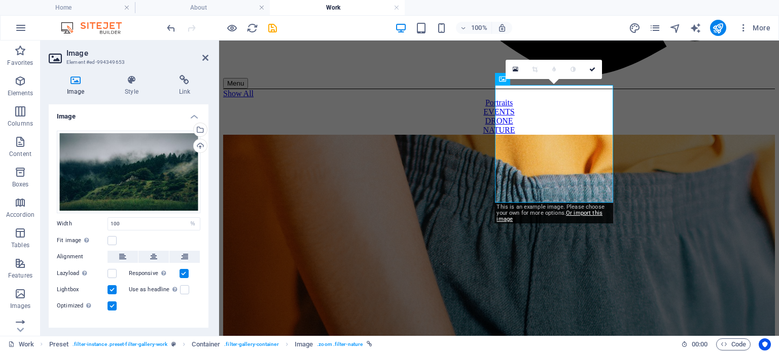
scroll to position [15, 0]
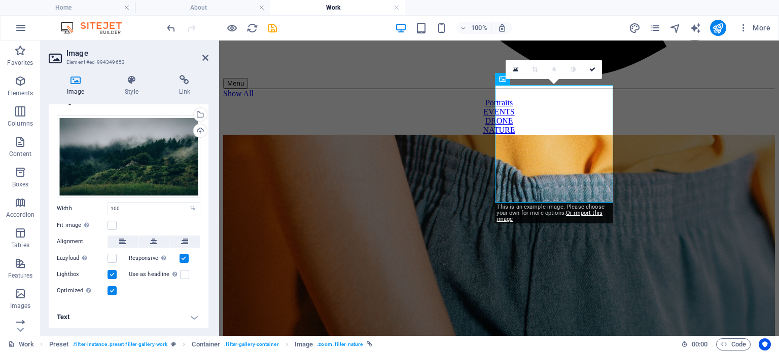
click at [192, 316] on h4 "Text" at bounding box center [129, 317] width 160 height 24
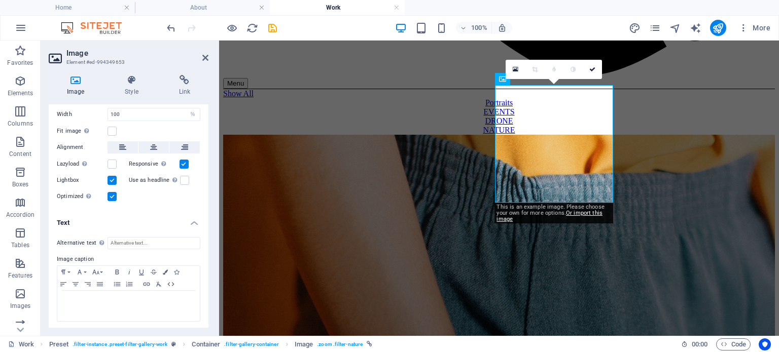
scroll to position [110, 0]
click at [149, 240] on input "Alternative text The alternative text is used by devices that cannot display im…" at bounding box center [154, 243] width 93 height 12
type input "m"
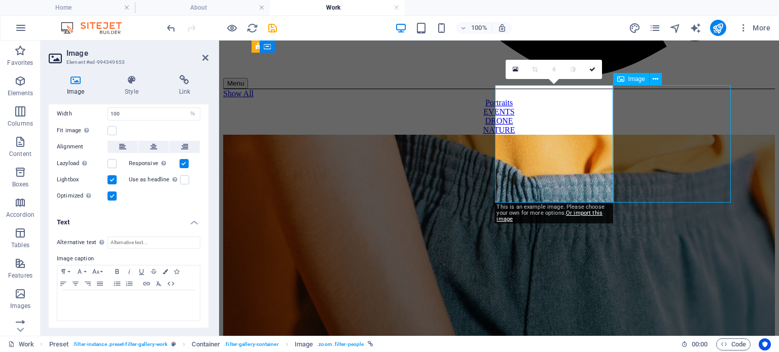
scroll to position [858, 0]
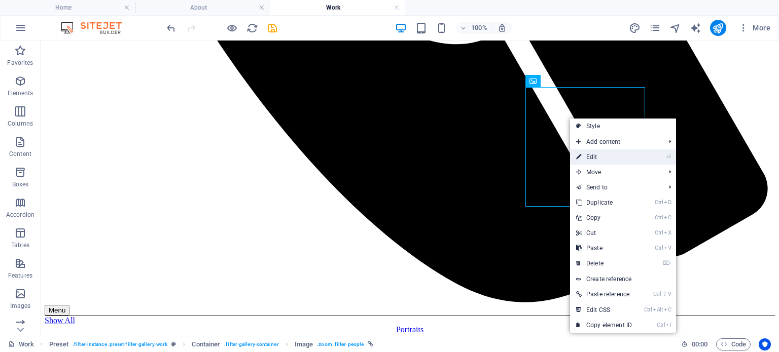
click at [590, 156] on link "⏎ Edit" at bounding box center [604, 157] width 68 height 15
select select "%"
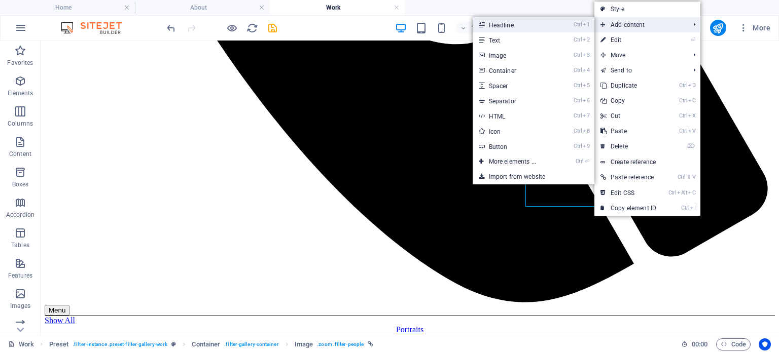
click at [530, 25] on link "Ctrl 1 Headline" at bounding box center [515, 24] width 84 height 15
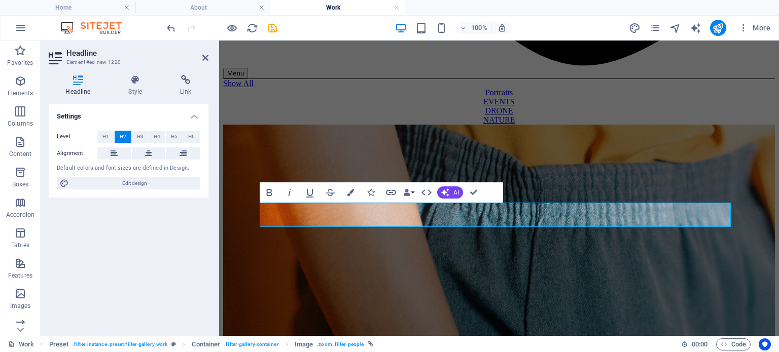
scroll to position [848, 0]
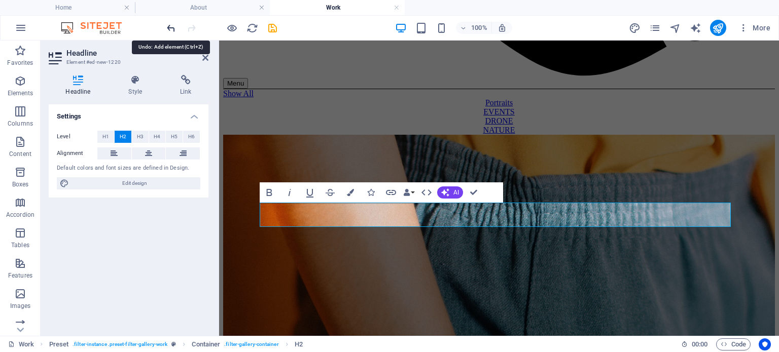
click at [170, 27] on icon "undo" at bounding box center [171, 28] width 12 height 12
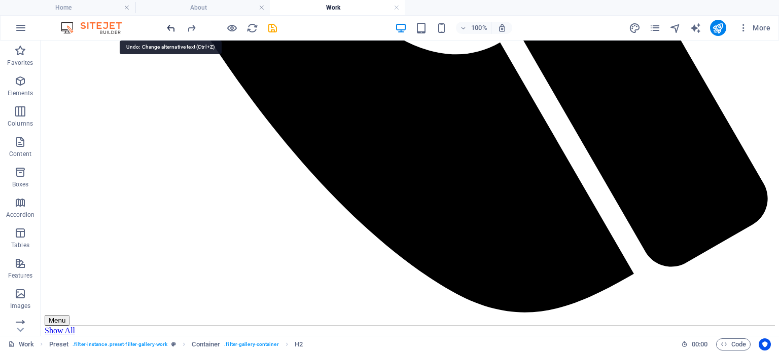
scroll to position [858, 0]
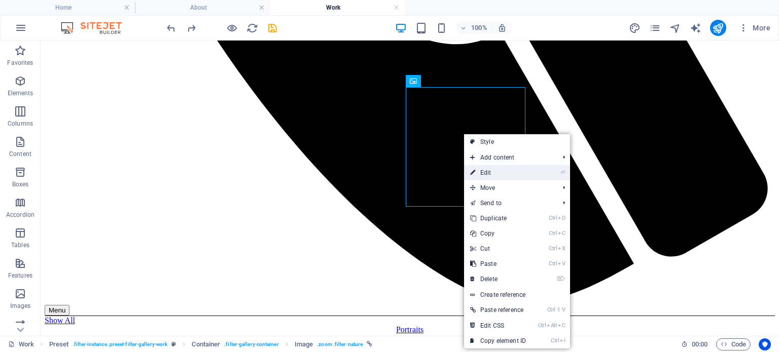
click at [492, 169] on link "⏎ Edit" at bounding box center [498, 172] width 68 height 15
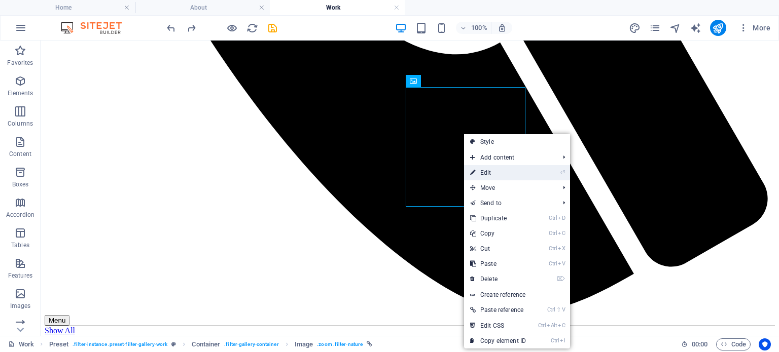
select select "%"
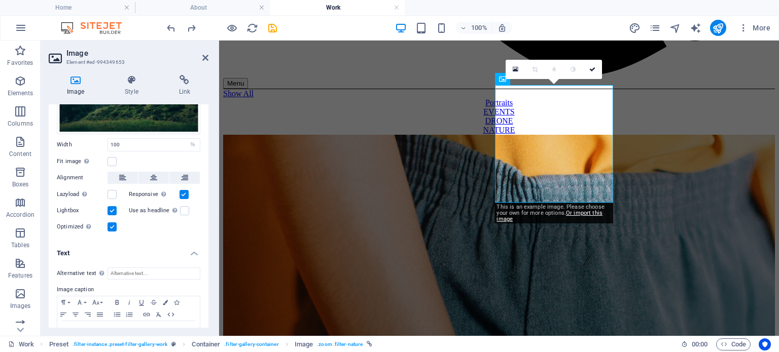
scroll to position [78, 0]
drag, startPoint x: 209, startPoint y: 180, endPoint x: 206, endPoint y: 232, distance: 52.3
click at [206, 232] on div "Image Style Link Image Drag files here, click to choose files or select files f…" at bounding box center [129, 201] width 176 height 269
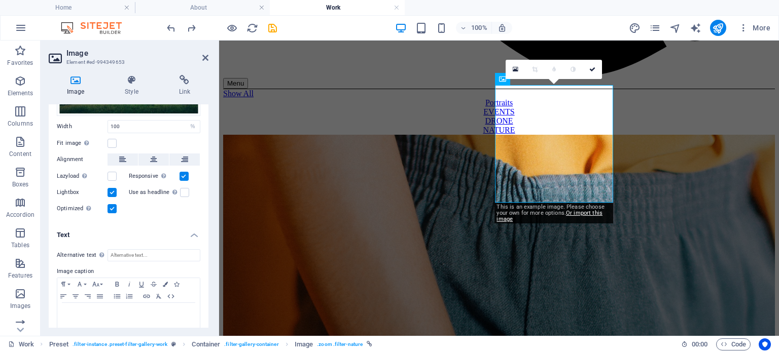
scroll to position [110, 0]
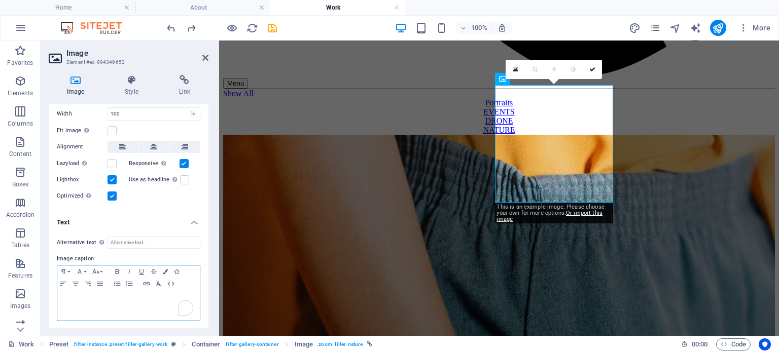
click at [63, 296] on p "To enrich screen reader interactions, please activate Accessibility in Grammarl…" at bounding box center [128, 300] width 132 height 9
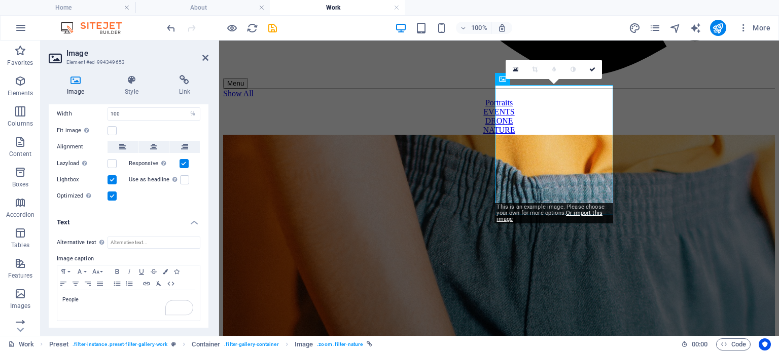
drag, startPoint x: 209, startPoint y: 294, endPoint x: 210, endPoint y: 316, distance: 22.8
click at [210, 316] on div "Image Style Link Image Drag files here, click to choose files or select files f…" at bounding box center [129, 201] width 176 height 269
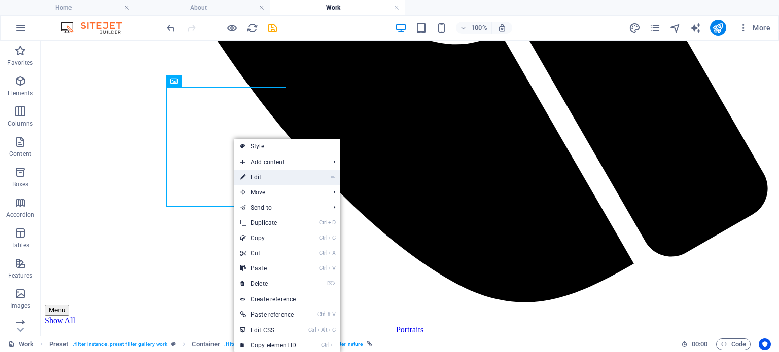
click at [263, 173] on link "⏎ Edit" at bounding box center [268, 177] width 68 height 15
select select "%"
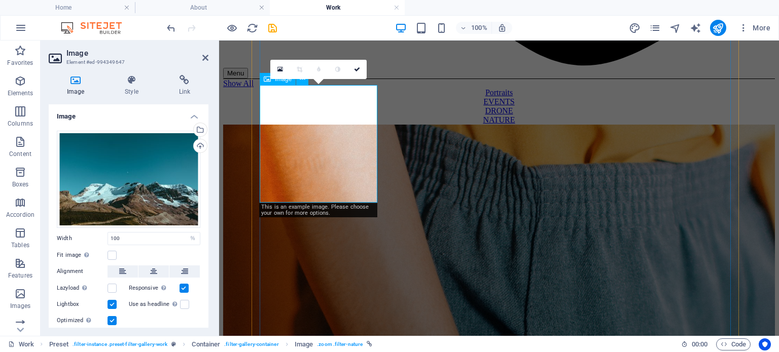
scroll to position [848, 0]
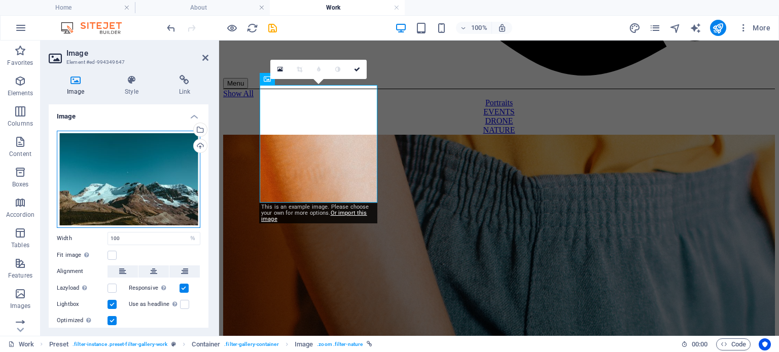
click at [146, 166] on div "Drag files here, click to choose files or select files from Files or our free s…" at bounding box center [129, 179] width 144 height 97
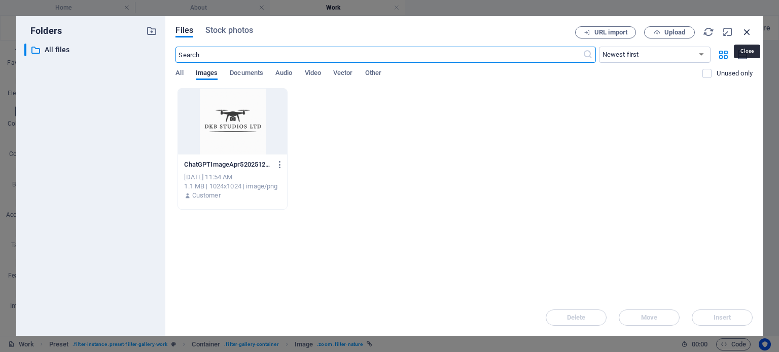
click at [745, 31] on icon "button" at bounding box center [746, 31] width 11 height 11
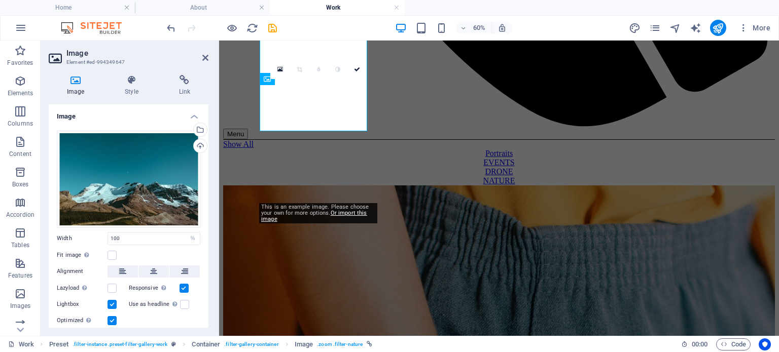
scroll to position [848, 0]
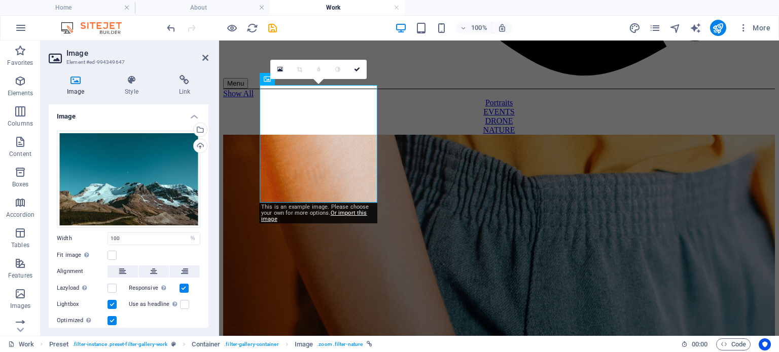
drag, startPoint x: 165, startPoint y: 179, endPoint x: 97, endPoint y: 241, distance: 91.9
click at [97, 241] on div "Width 100 Default auto px rem % em vh vw" at bounding box center [129, 238] width 144 height 13
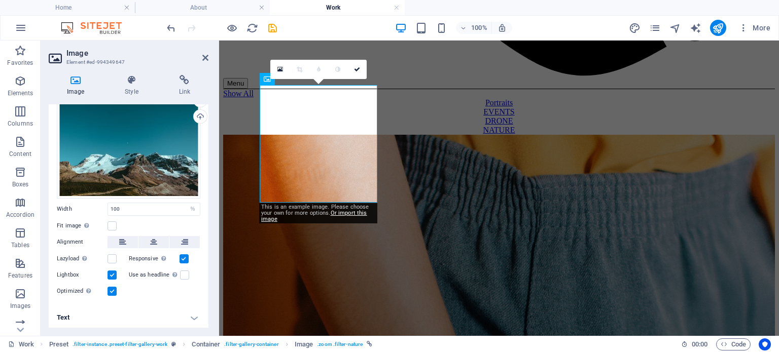
click at [190, 317] on h4 "Text" at bounding box center [129, 318] width 160 height 24
click at [209, 306] on div "Image Style Link Image Drag files here, click to choose files or select files f…" at bounding box center [129, 201] width 176 height 269
click at [206, 300] on div "Drag files here, click to choose files or select files from Files or our free s…" at bounding box center [129, 199] width 160 height 212
click at [209, 280] on div "Image Style Link Image Drag files here, click to choose files or select files f…" at bounding box center [129, 201] width 176 height 269
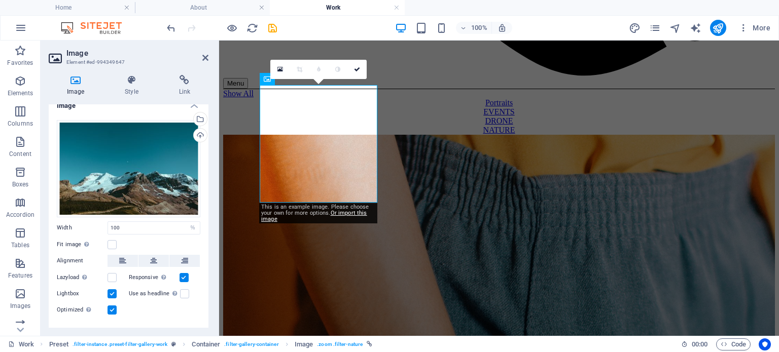
scroll to position [0, 0]
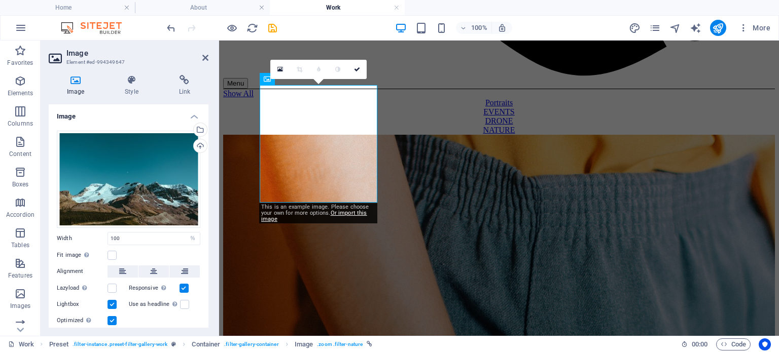
click at [191, 118] on h4 "Image" at bounding box center [129, 113] width 160 height 18
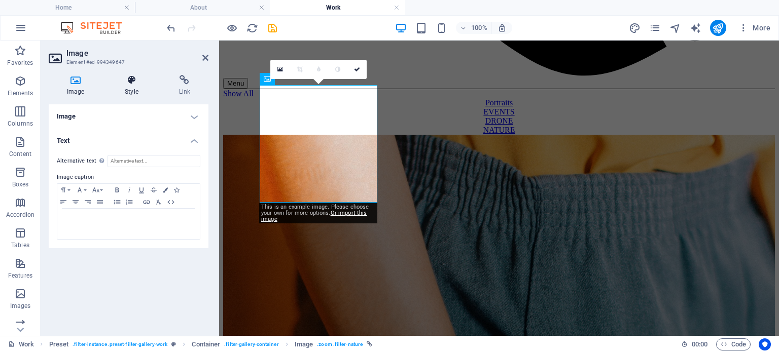
click at [129, 94] on h4 "Style" at bounding box center [133, 85] width 54 height 21
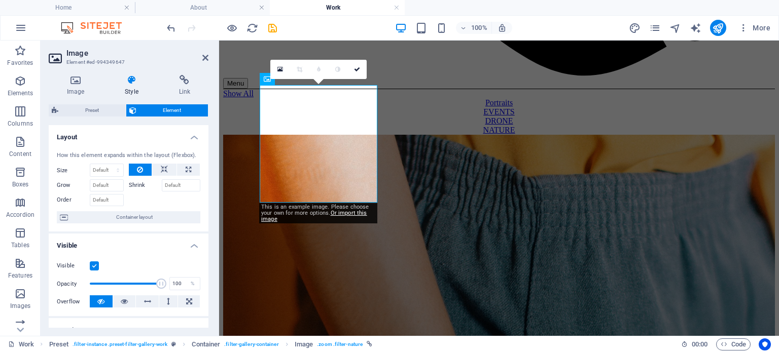
drag, startPoint x: 208, startPoint y: 151, endPoint x: 212, endPoint y: 197, distance: 46.3
click at [212, 197] on div "Image Style Link Image Drag files here, click to choose files or select files f…" at bounding box center [129, 201] width 176 height 269
drag, startPoint x: 205, startPoint y: 185, endPoint x: 205, endPoint y: 210, distance: 25.4
click at [205, 210] on div "How this element expands within the layout (Flexbox). Size Default auto px % 1/…" at bounding box center [129, 188] width 160 height 89
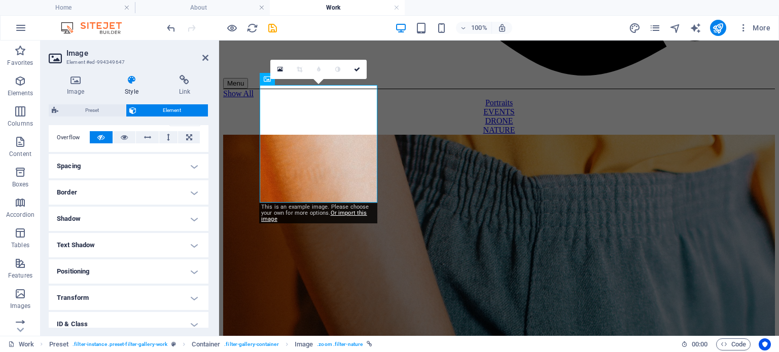
scroll to position [168, 0]
click at [186, 242] on h4 "Text Shadow" at bounding box center [129, 242] width 160 height 24
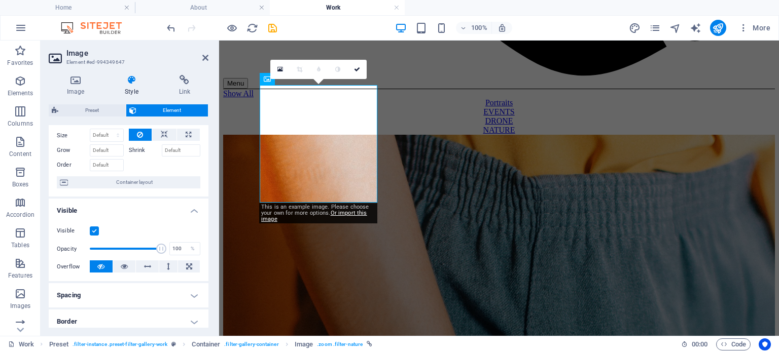
scroll to position [0, 0]
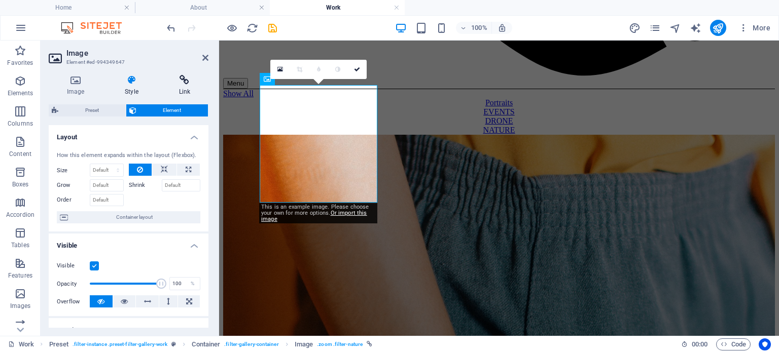
click at [181, 84] on icon at bounding box center [185, 80] width 48 height 10
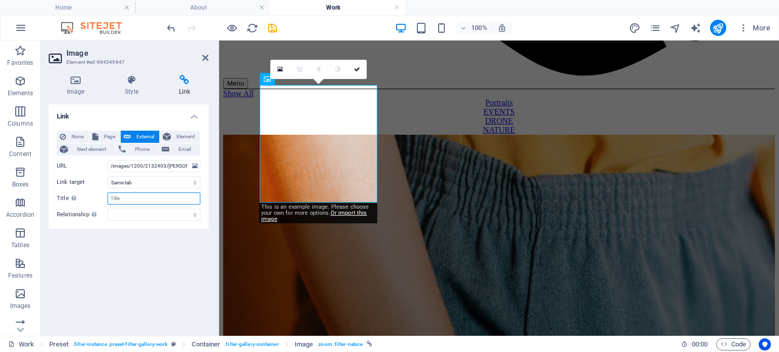
click at [130, 198] on input "Title Additional link description, should not be the same as the link text. The…" at bounding box center [154, 199] width 93 height 12
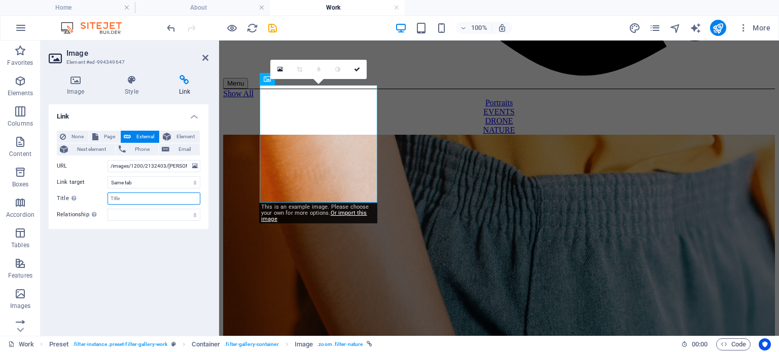
click at [130, 198] on input "Title Additional link description, should not be the same as the link text. The…" at bounding box center [154, 199] width 93 height 12
type input "People"
click at [274, 29] on icon "save" at bounding box center [273, 28] width 12 height 12
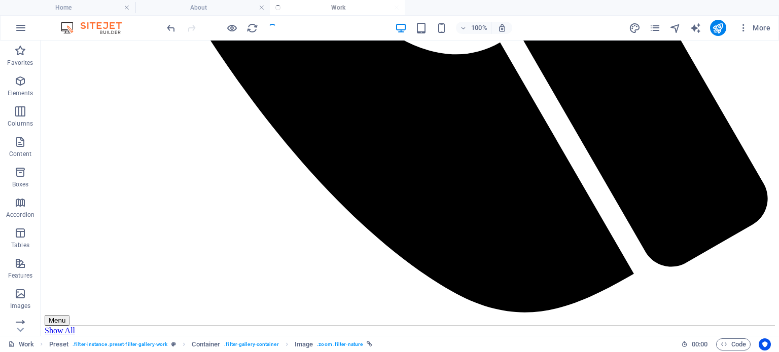
scroll to position [858, 0]
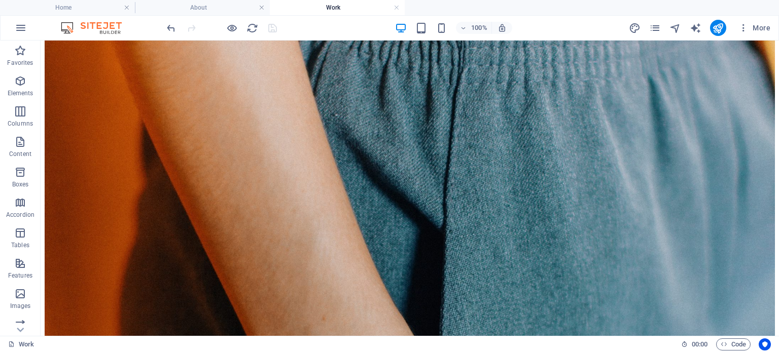
scroll to position [1256, 0]
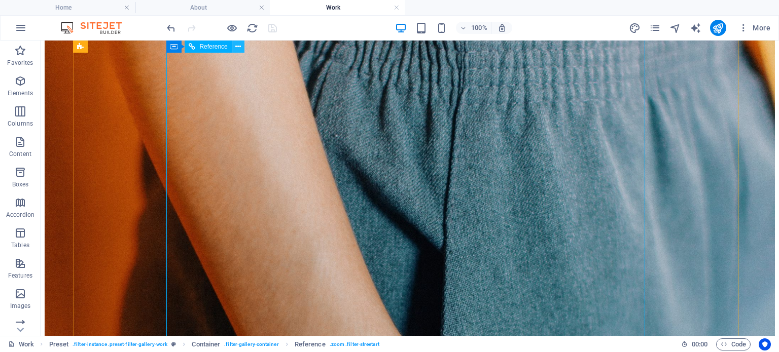
click at [237, 44] on icon at bounding box center [238, 47] width 6 height 11
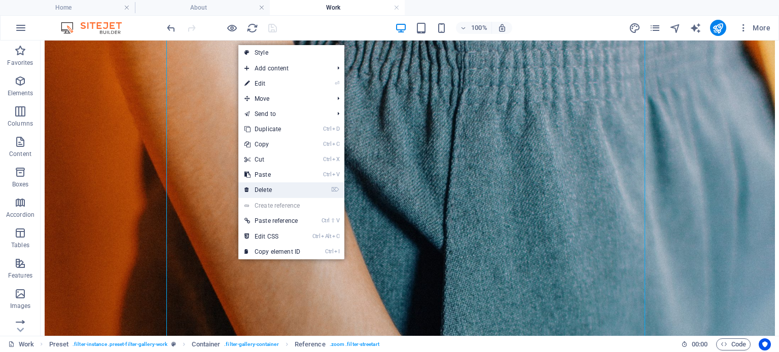
click at [261, 190] on link "⌦ Delete" at bounding box center [272, 190] width 68 height 15
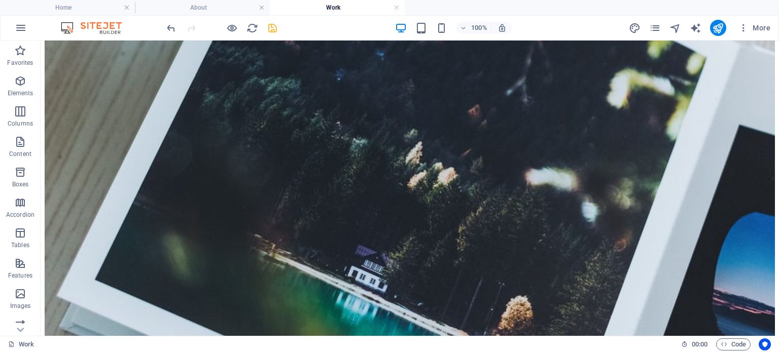
scroll to position [2234, 0]
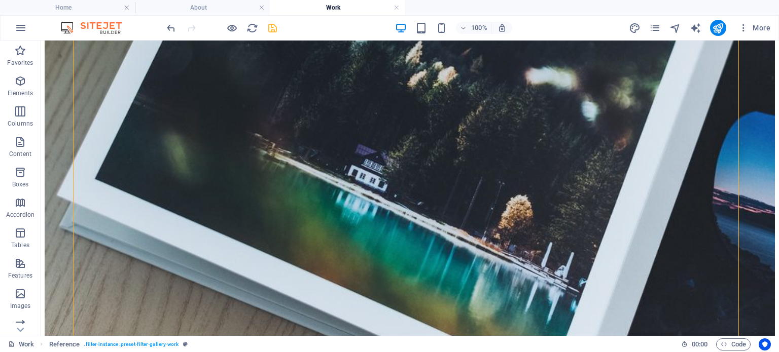
scroll to position [2324, 0]
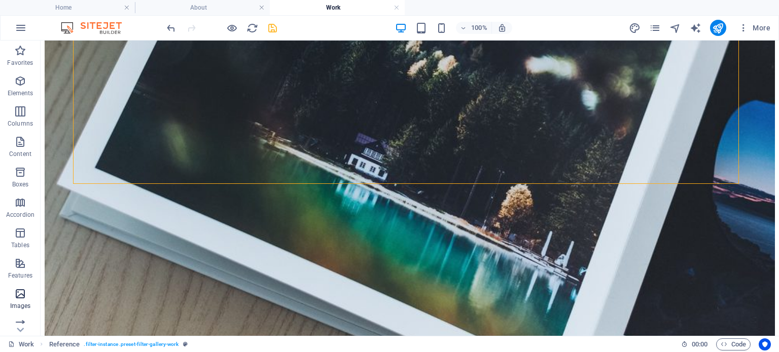
click at [9, 293] on span "Images" at bounding box center [20, 300] width 41 height 24
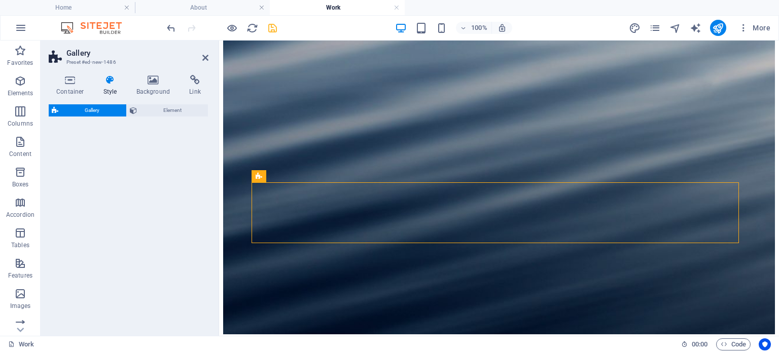
scroll to position [2291, 0]
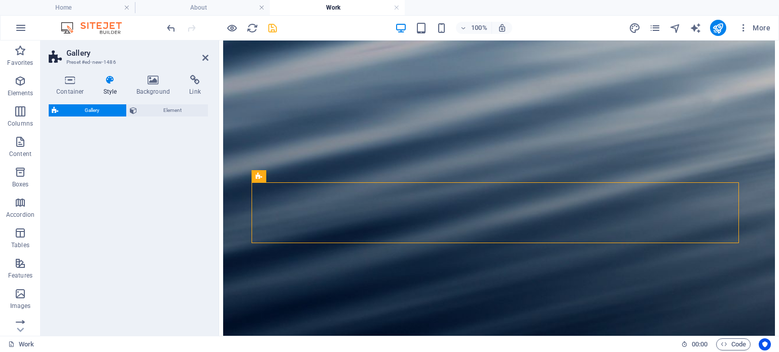
select select "rem"
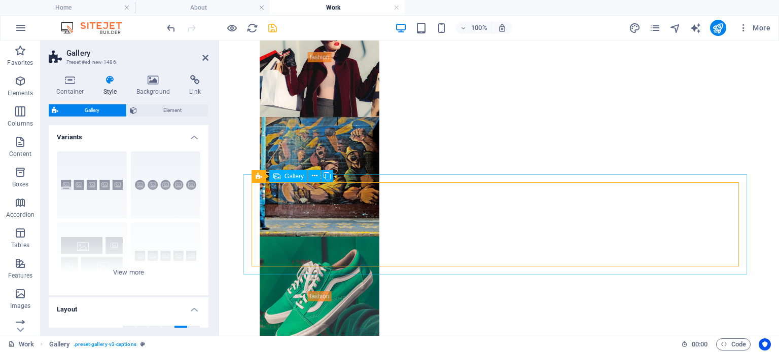
click at [287, 176] on span "Gallery" at bounding box center [293, 176] width 19 height 6
click at [315, 173] on icon at bounding box center [315, 176] width 6 height 11
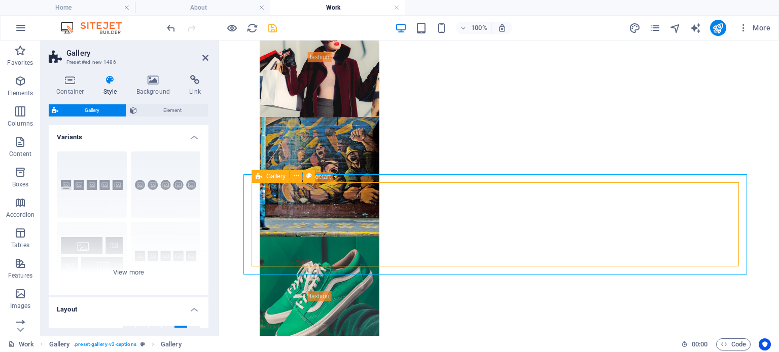
click at [262, 176] on icon at bounding box center [259, 176] width 7 height 12
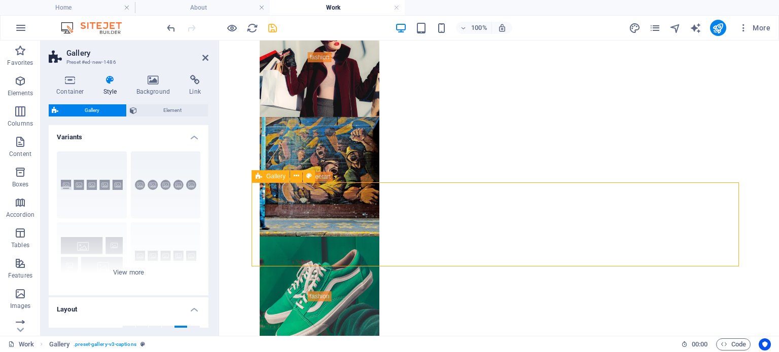
click at [273, 176] on span "Gallery" at bounding box center [275, 176] width 19 height 6
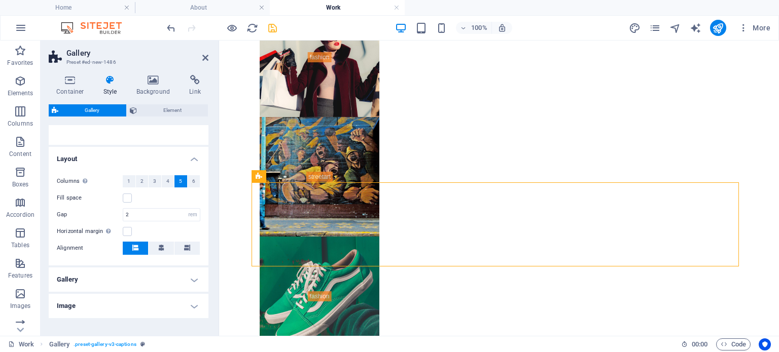
scroll to position [181, 0]
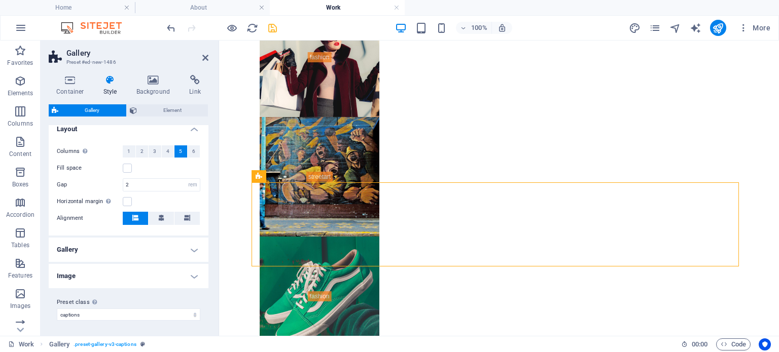
click at [184, 273] on h4 "Image" at bounding box center [129, 276] width 160 height 24
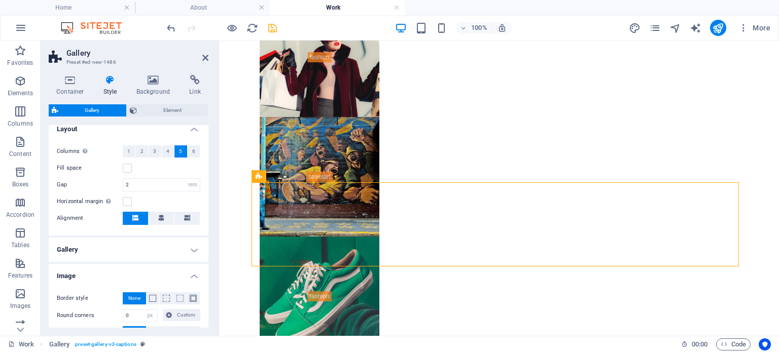
drag, startPoint x: 209, startPoint y: 269, endPoint x: 208, endPoint y: 300, distance: 31.5
click at [208, 300] on div "Container Style Background Link Size Height Default px rem % vh vw Min. height …" at bounding box center [129, 201] width 176 height 269
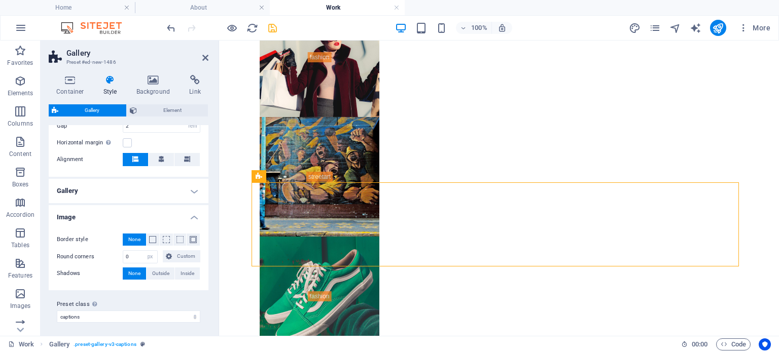
scroll to position [241, 0]
click at [182, 192] on h4 "Gallery" at bounding box center [129, 189] width 160 height 24
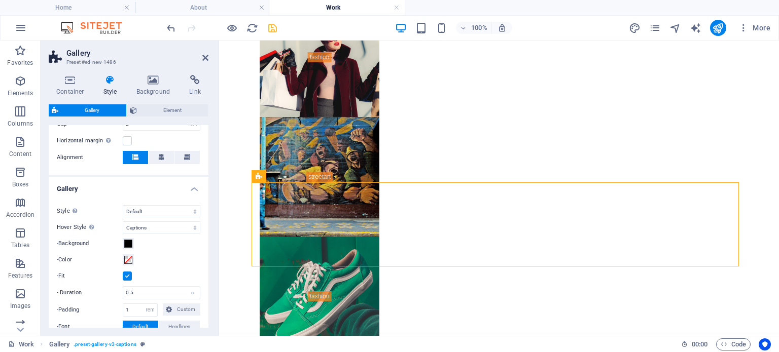
drag, startPoint x: 208, startPoint y: 229, endPoint x: 211, endPoint y: 267, distance: 38.1
click at [211, 267] on div "Container Style Background Link Size Height Default px rem % vh vw Min. height …" at bounding box center [129, 201] width 176 height 269
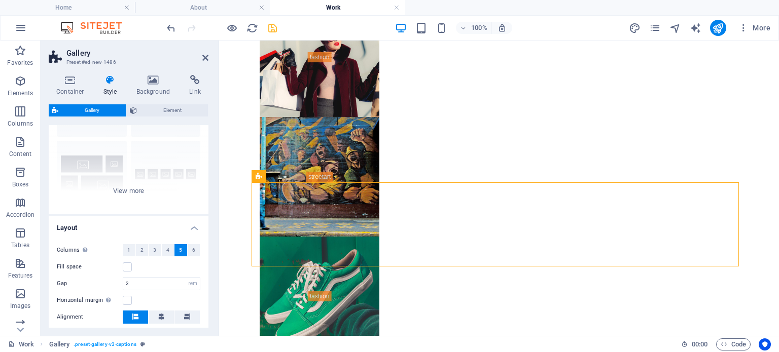
scroll to position [0, 0]
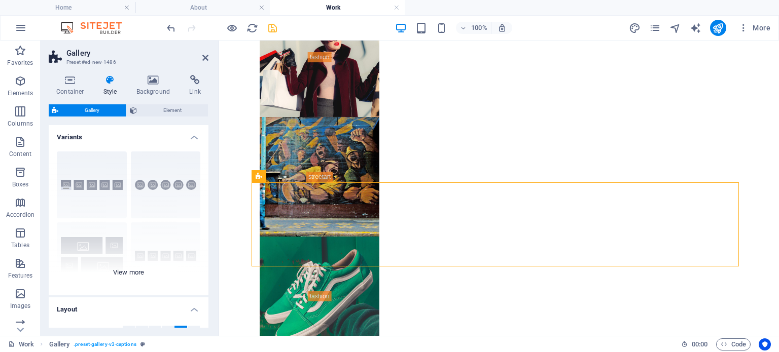
click at [128, 271] on div "Captions Circle Collage Default Grid Grid shifted" at bounding box center [129, 220] width 160 height 152
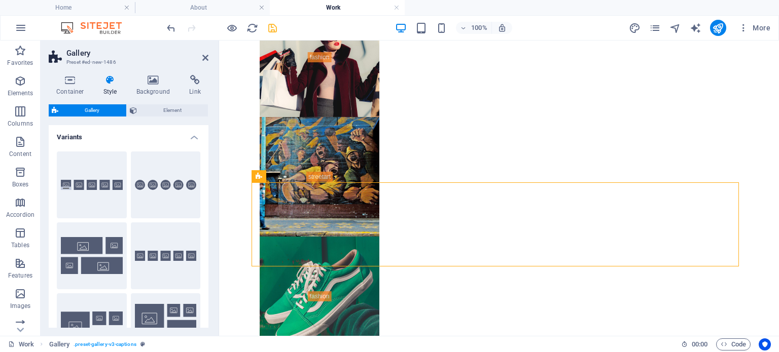
scroll to position [57, 0]
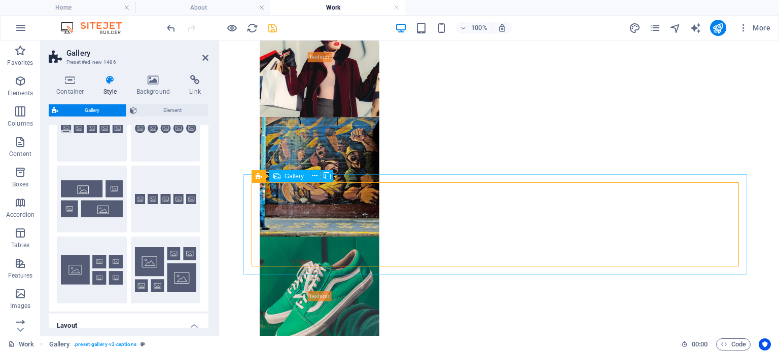
select select "4"
select select "px"
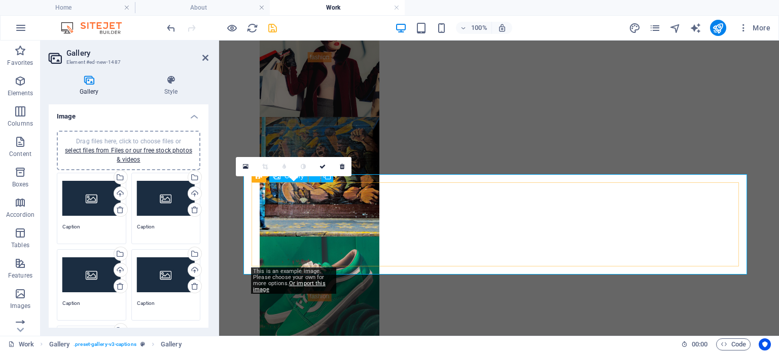
click at [242, 164] on link at bounding box center [245, 166] width 19 height 19
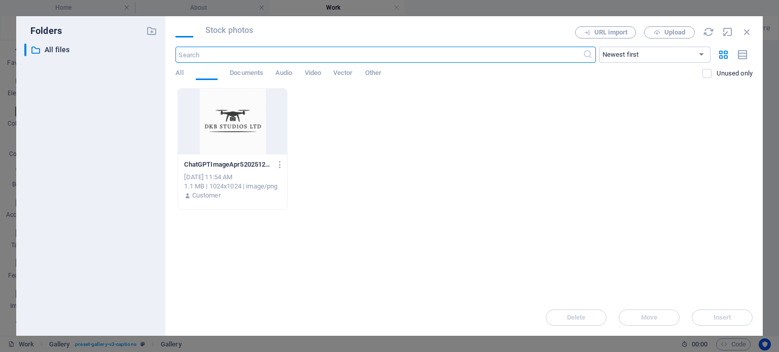
scroll to position [1984, 0]
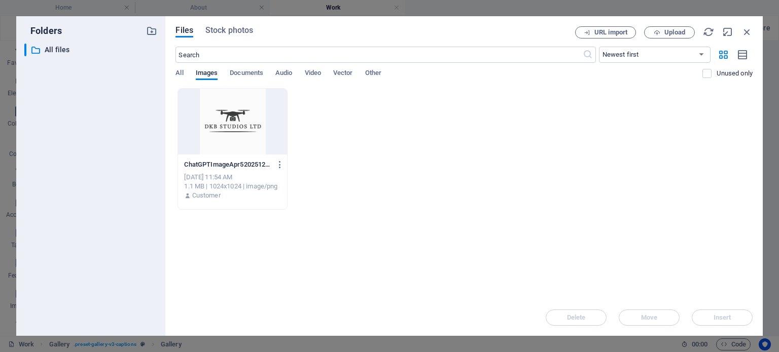
click at [245, 117] on div at bounding box center [232, 122] width 109 height 66
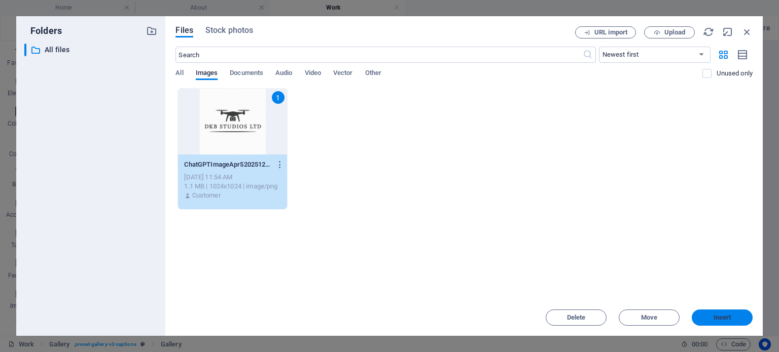
click at [714, 315] on span "Insert" at bounding box center [723, 318] width 18 height 6
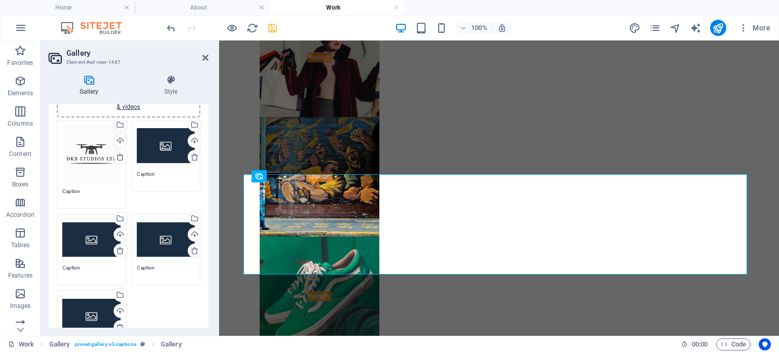
scroll to position [0, 0]
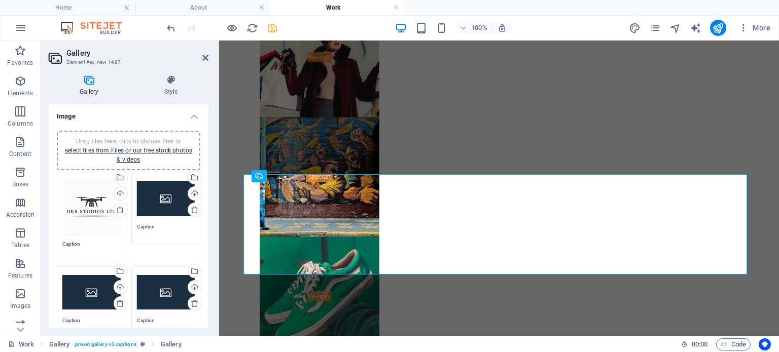
click at [69, 241] on textarea "Caption" at bounding box center [91, 247] width 58 height 15
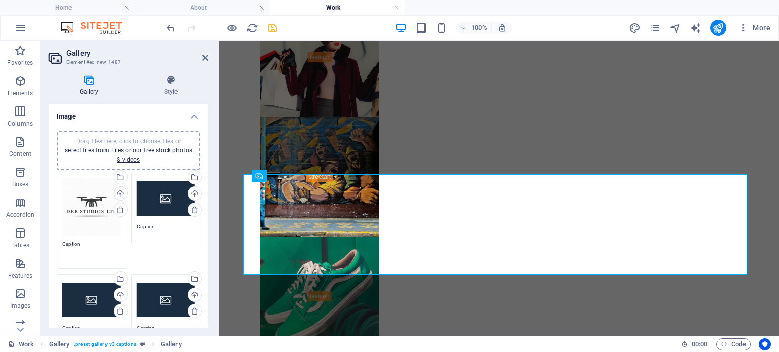
click at [89, 243] on textarea "Caption" at bounding box center [91, 251] width 58 height 23
type textarea "C"
type textarea "Drone"
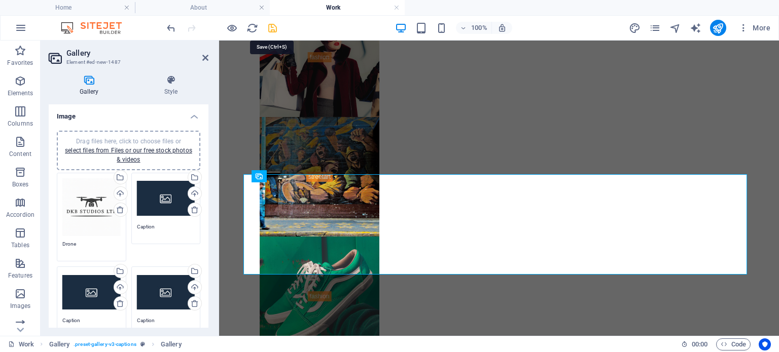
click at [270, 28] on icon "save" at bounding box center [273, 28] width 12 height 12
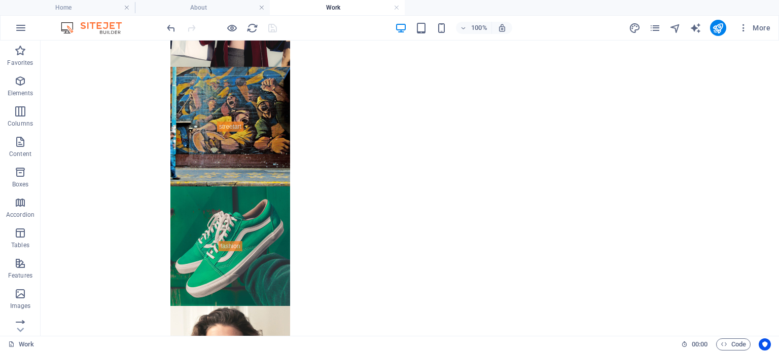
scroll to position [2333, 0]
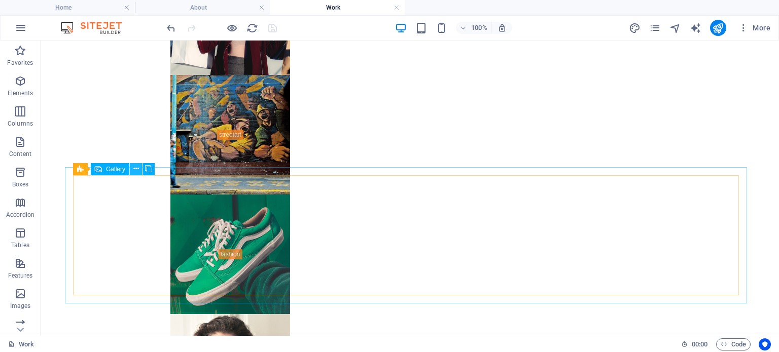
click at [137, 171] on icon at bounding box center [136, 169] width 6 height 11
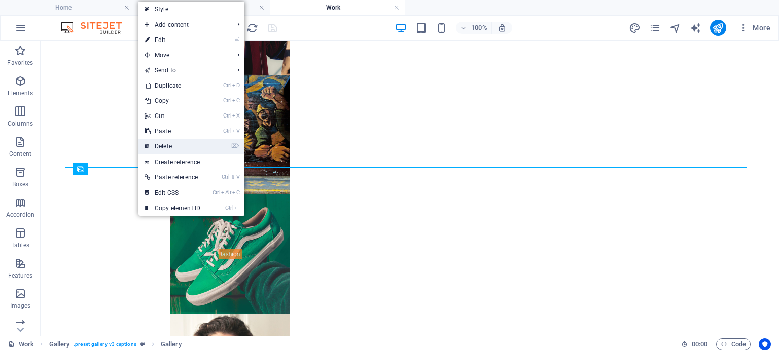
click at [166, 148] on link "⌦ Delete" at bounding box center [172, 146] width 68 height 15
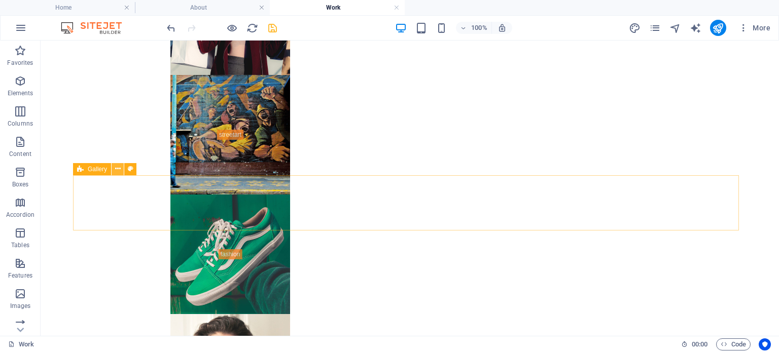
click at [120, 169] on icon at bounding box center [118, 169] width 6 height 11
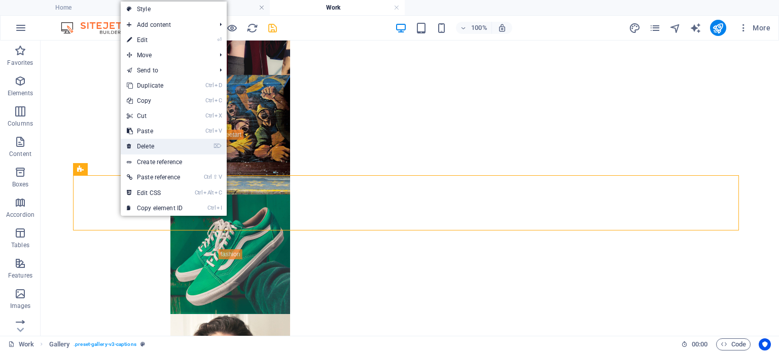
click at [147, 140] on link "⌦ Delete" at bounding box center [155, 146] width 68 height 15
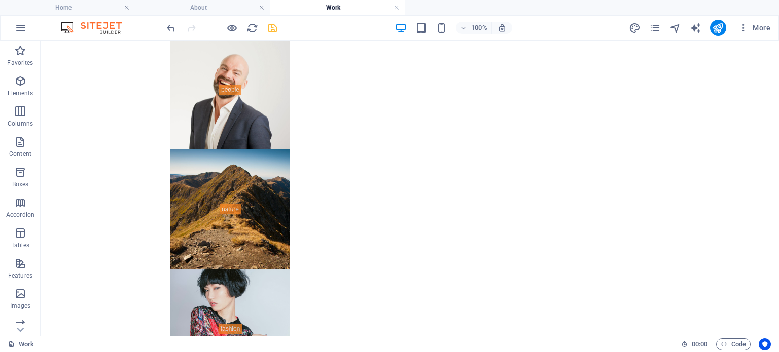
scroll to position [1262, 0]
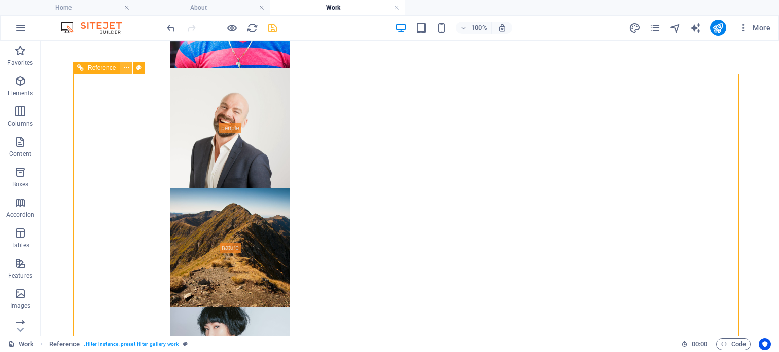
click at [126, 67] on icon at bounding box center [127, 68] width 6 height 11
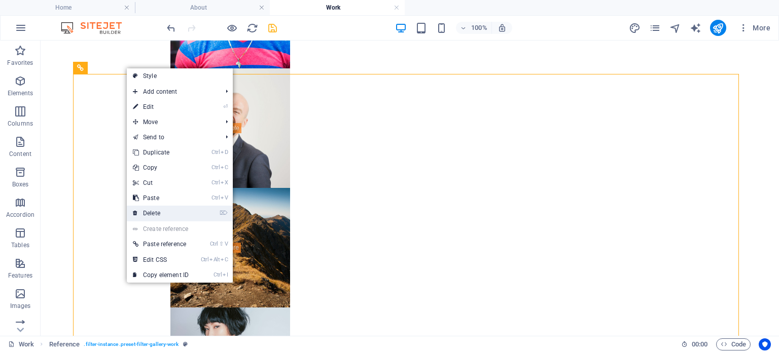
click at [154, 215] on link "⌦ Delete" at bounding box center [161, 213] width 68 height 15
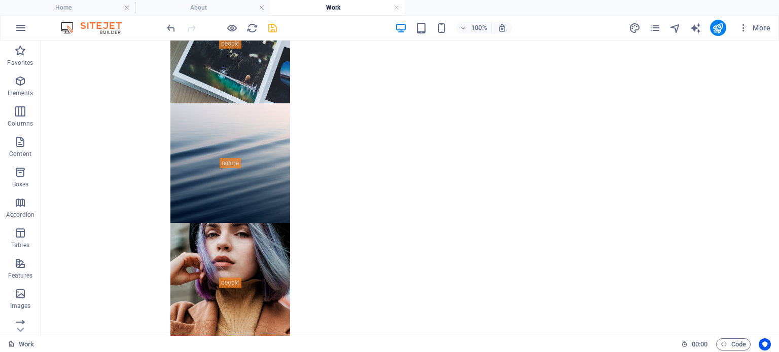
scroll to position [0, 0]
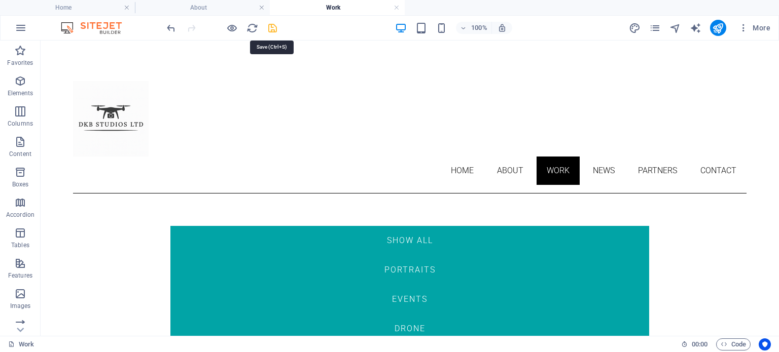
click at [272, 26] on icon "save" at bounding box center [273, 28] width 12 height 12
